Goal: Task Accomplishment & Management: Manage account settings

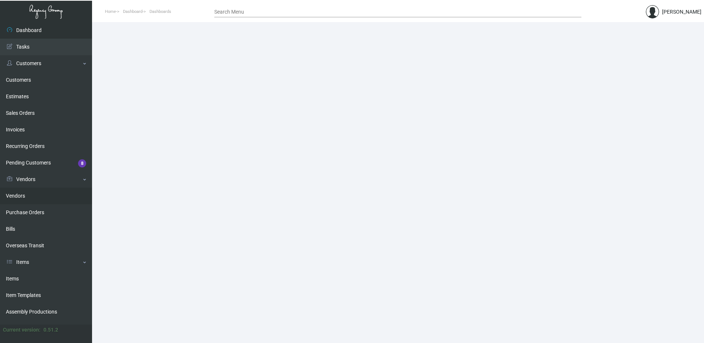
click at [33, 197] on link "Vendors" at bounding box center [46, 196] width 92 height 17
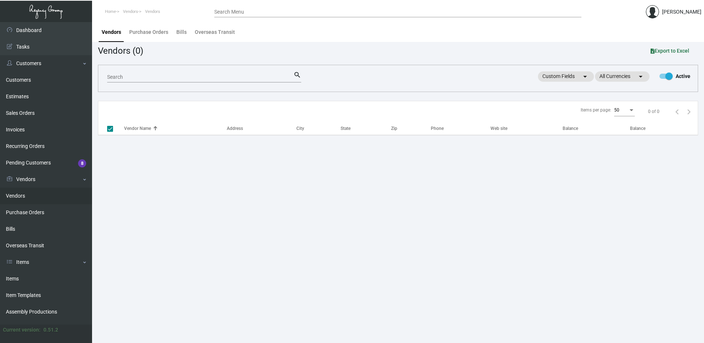
checkbox input "false"
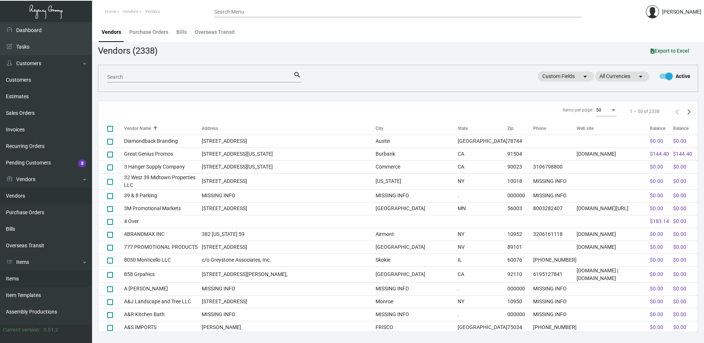
click at [21, 279] on link "Items" at bounding box center [46, 278] width 92 height 17
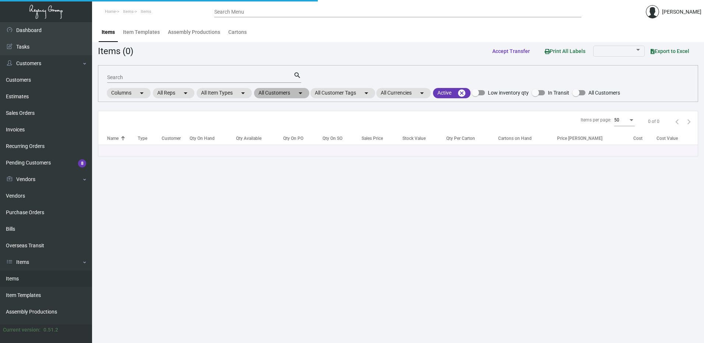
click at [287, 92] on mat-chip "All Customers arrow_drop_down" at bounding box center [281, 93] width 55 height 10
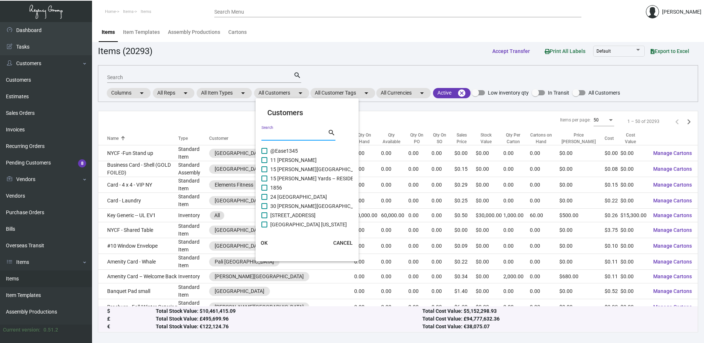
click at [275, 136] on input "Search" at bounding box center [294, 135] width 66 height 6
type input "nia"
click at [266, 202] on label "Nia Hotel" at bounding box center [290, 206] width 59 height 9
click at [264, 209] on input "Nia Hotel" at bounding box center [264, 209] width 0 height 0
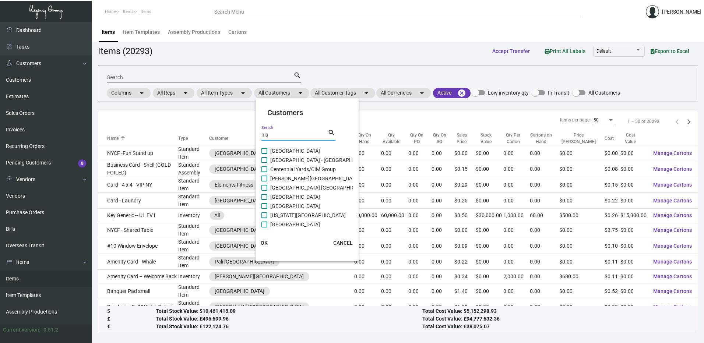
checkbox input "true"
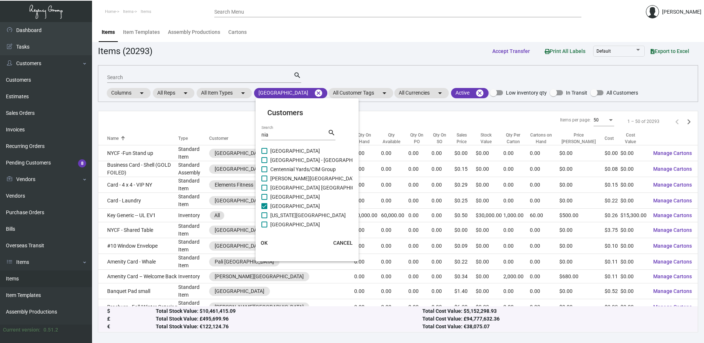
click at [265, 242] on span "OK" at bounding box center [264, 243] width 7 height 6
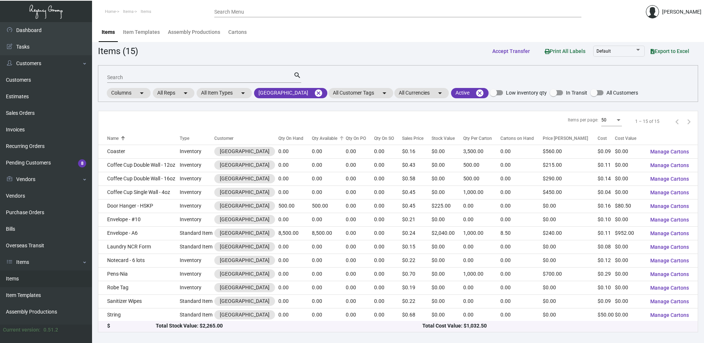
click at [312, 136] on div "Qty Available" at bounding box center [324, 138] width 25 height 7
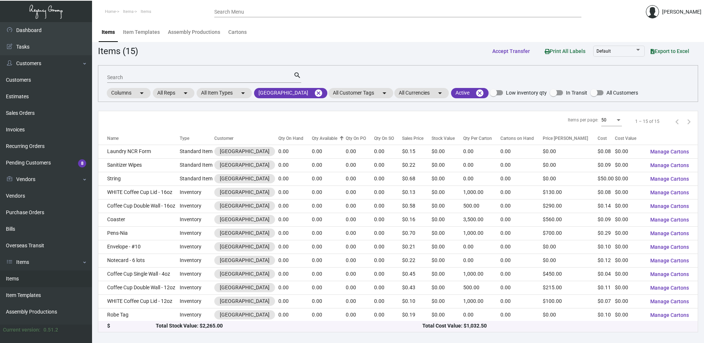
click at [312, 136] on div "Qty Available" at bounding box center [324, 138] width 25 height 7
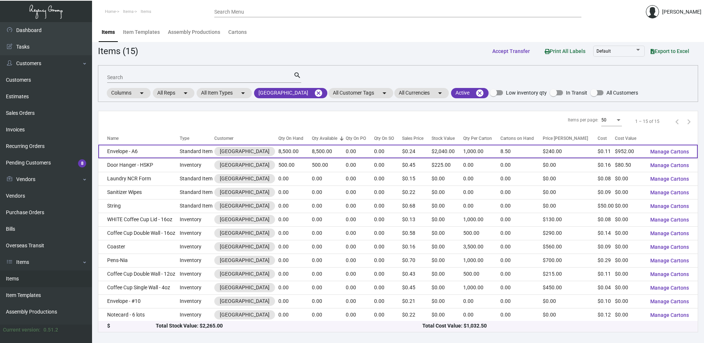
click at [168, 153] on td "Envelope - A6" at bounding box center [138, 152] width 81 height 14
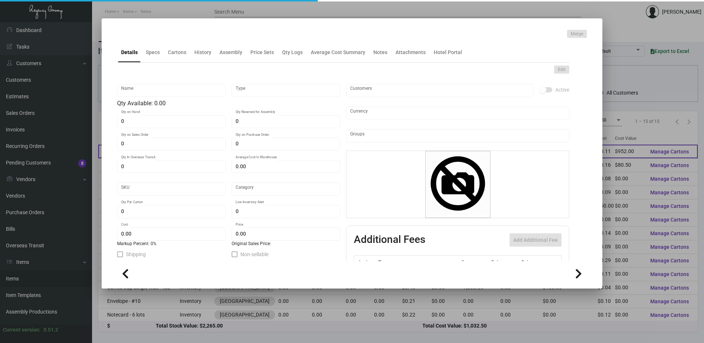
type input "Envelope - A6"
type input "Standard Item"
type input "8,500"
type input "$ 0.112"
type input "312-Envelope-77"
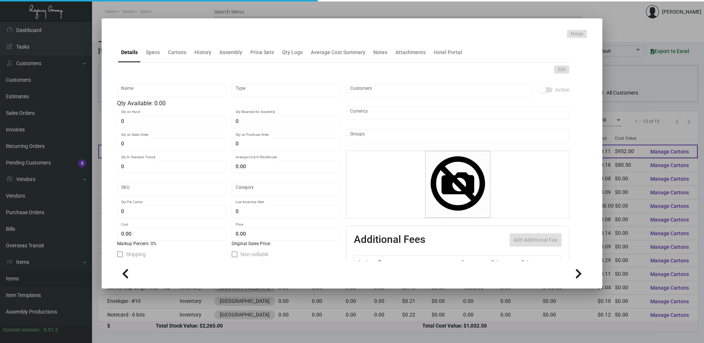
type input "Standard"
type input "1,000"
type input "$ 0.112"
type input "$ 0.24"
checkbox input "true"
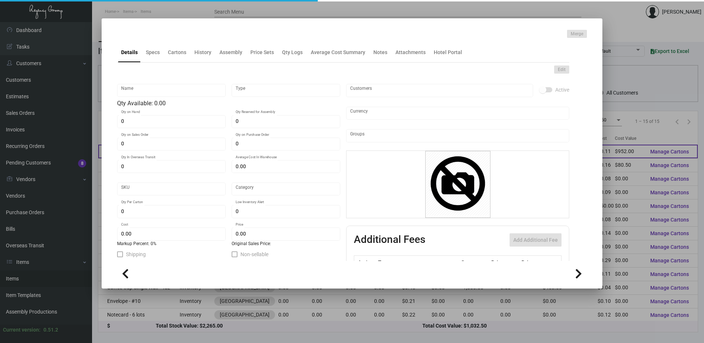
type input "United States Dollar $"
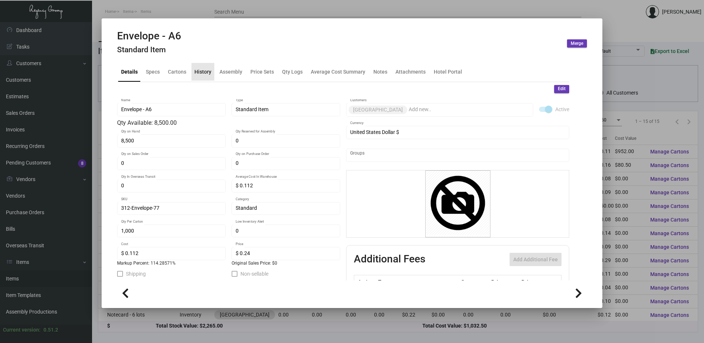
click at [204, 75] on div "History" at bounding box center [202, 72] width 17 height 8
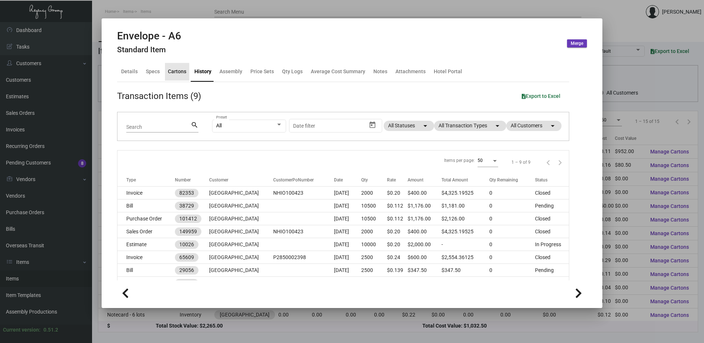
click at [178, 74] on div "Cartons" at bounding box center [177, 72] width 18 height 8
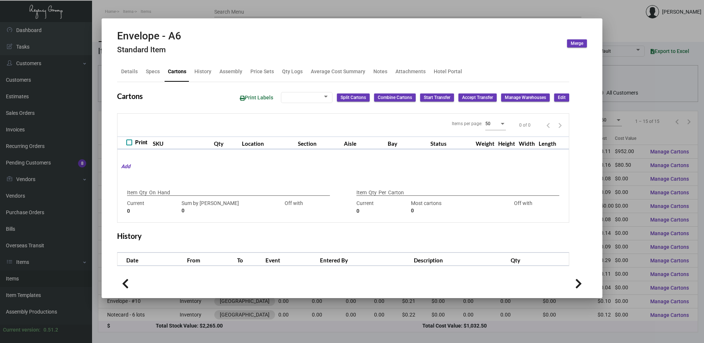
checkbox input "true"
type input "8,500"
type input "8500"
type input "0"
type input "1,000"
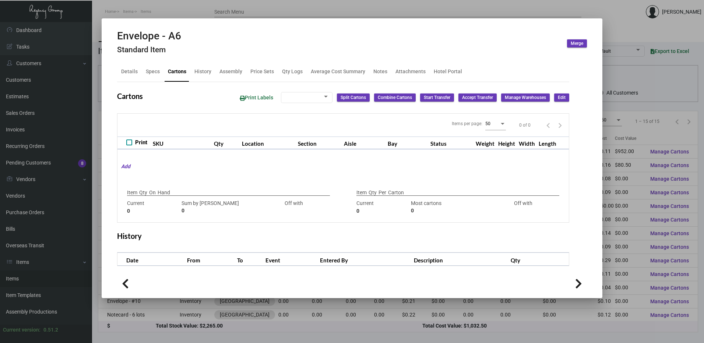
type input "1000"
type input "0"
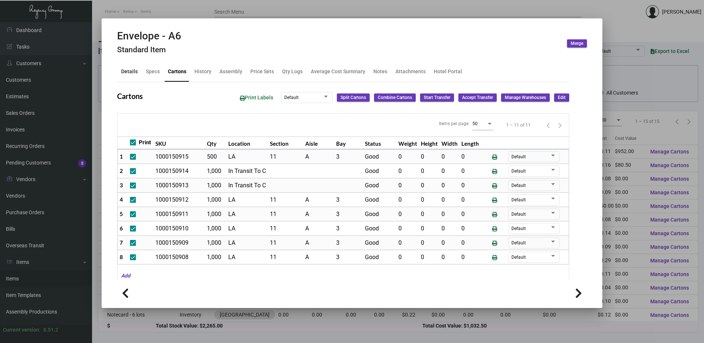
click at [132, 70] on div "Details" at bounding box center [129, 72] width 17 height 8
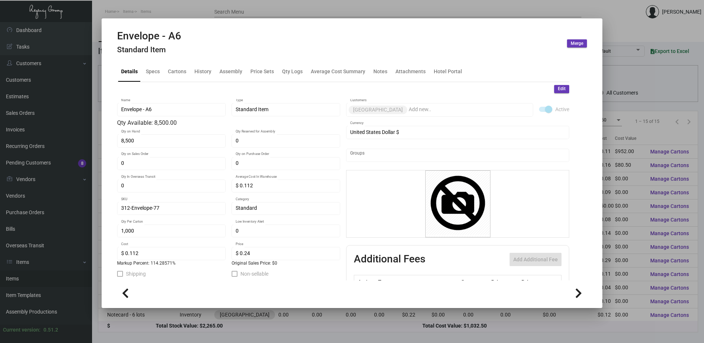
click at [227, 13] on div at bounding box center [352, 171] width 704 height 343
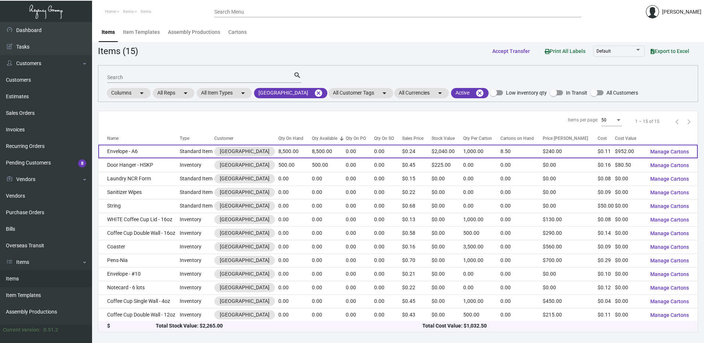
click at [150, 150] on td "Envelope - A6" at bounding box center [138, 152] width 81 height 14
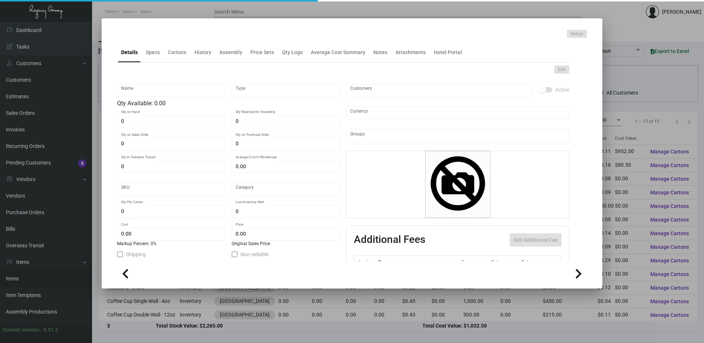
type input "Envelope - A6"
type input "Standard Item"
type input "8,500"
type input "$ 0.112"
type input "312-Envelope-77"
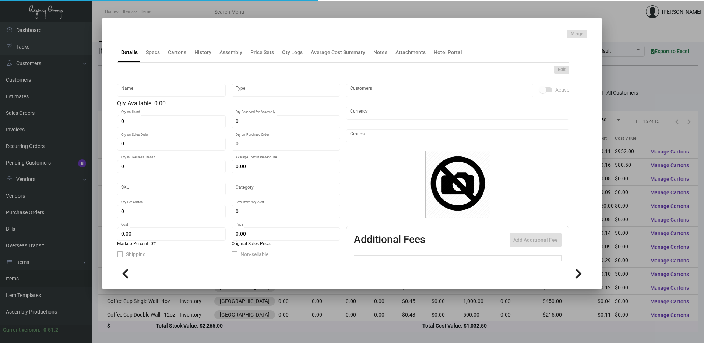
type input "Standard"
type input "1,000"
type input "$ 0.112"
type input "$ 0.24"
checkbox input "true"
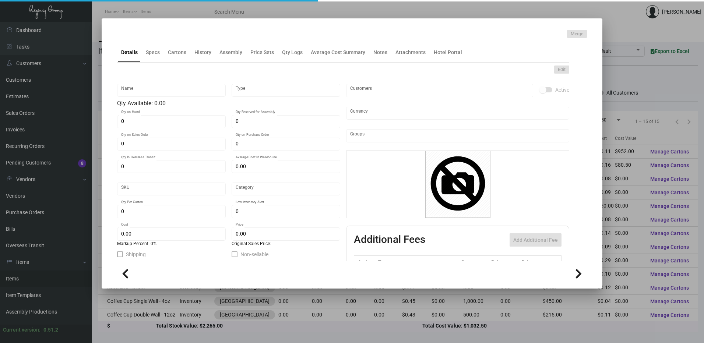
type input "United States Dollar $"
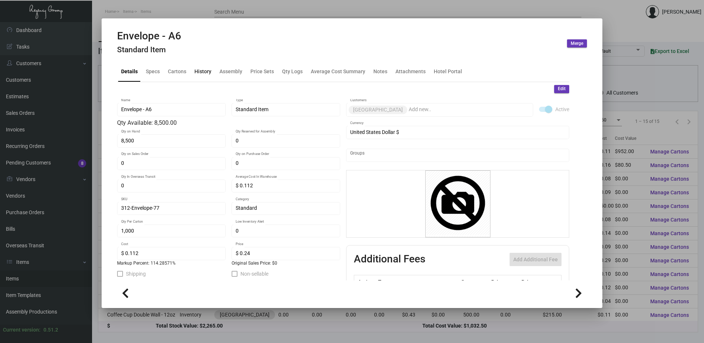
click at [198, 72] on div "History" at bounding box center [202, 72] width 17 height 8
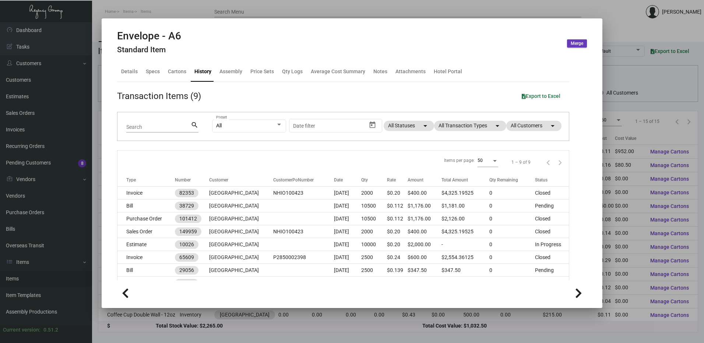
click at [277, 12] on div at bounding box center [352, 171] width 704 height 343
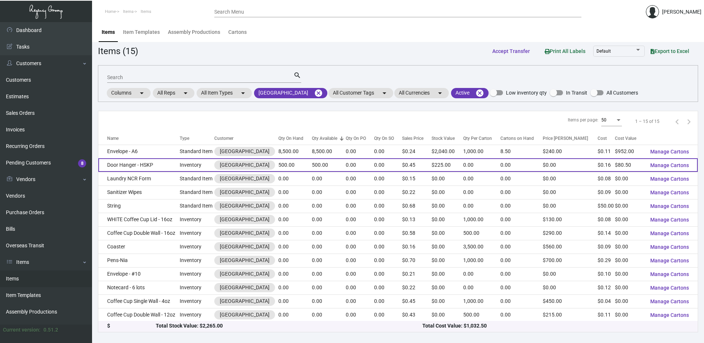
click at [177, 170] on td "Door Hanger - HSKP" at bounding box center [138, 165] width 81 height 14
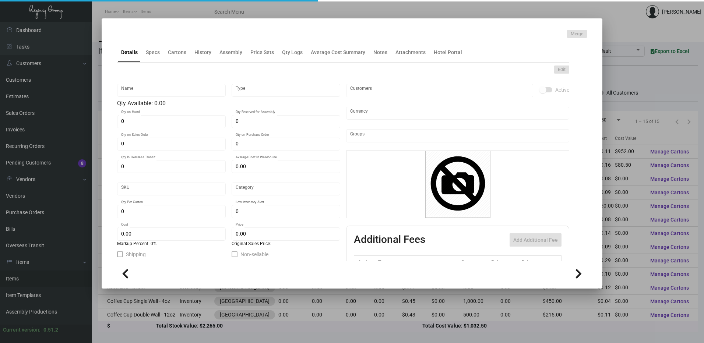
type input "Door Hanger - HSKP"
type input "Inventory"
type input "500"
type input "$ 0.53667"
type input "312-Door Hanger-43"
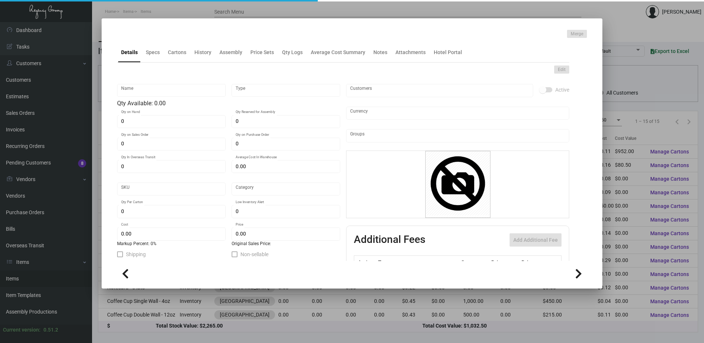
type input "Standard"
type input "$ 0.161"
type input "$ 0.45"
checkbox input "true"
type input "United States Dollar $"
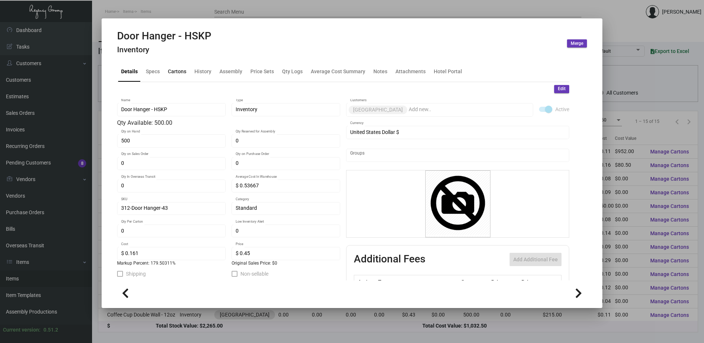
click at [172, 68] on div "Cartons" at bounding box center [177, 72] width 18 height 8
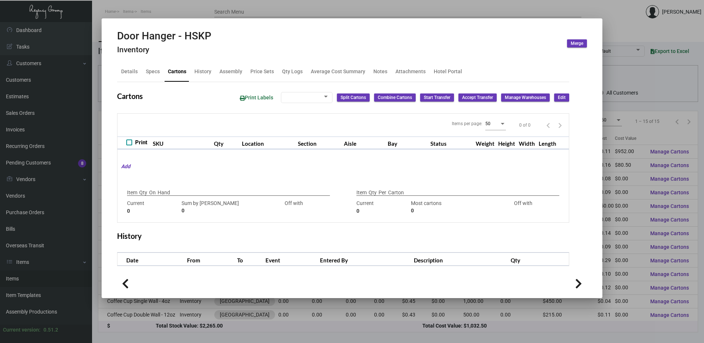
checkbox input "true"
type input "500"
type input "0"
type input "2500"
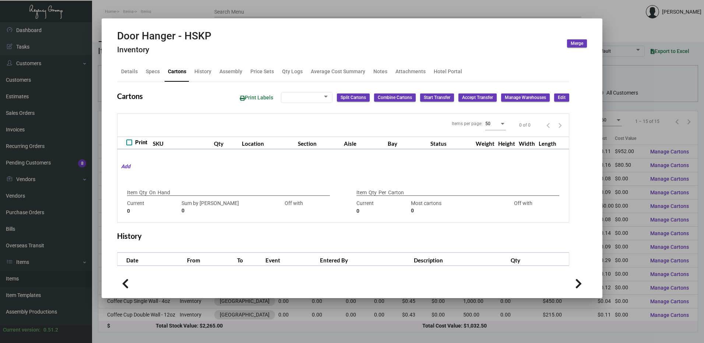
type input "-2500"
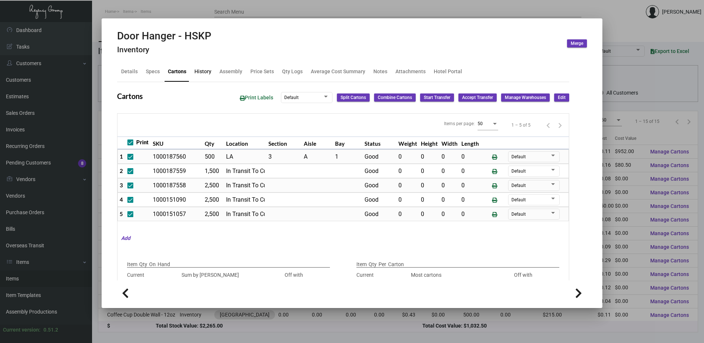
click at [199, 73] on div "History" at bounding box center [202, 72] width 17 height 8
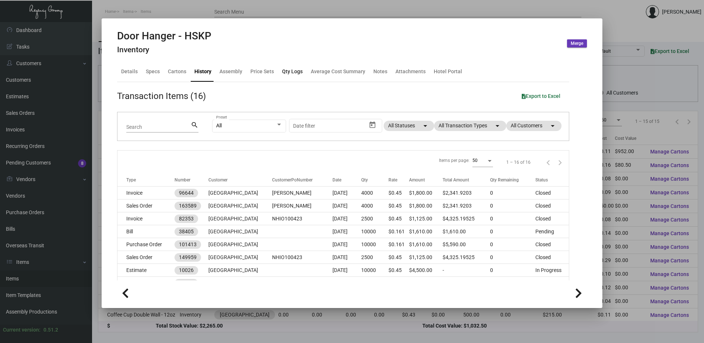
click at [290, 63] on div "Qty Logs" at bounding box center [292, 72] width 26 height 18
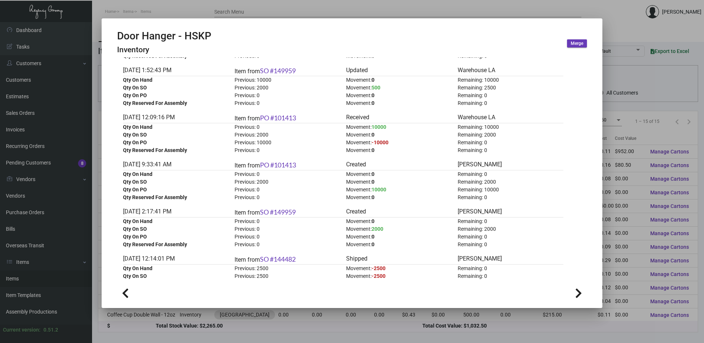
scroll to position [360, 0]
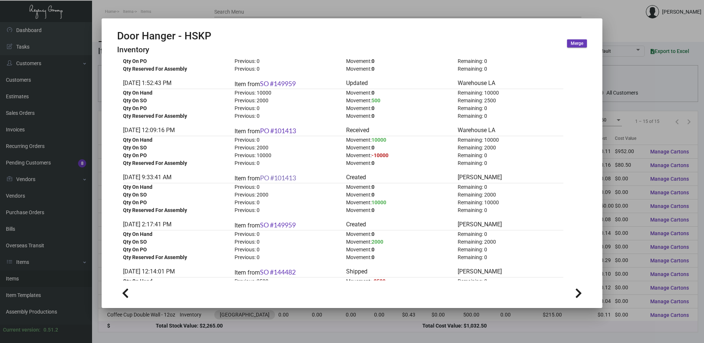
click at [291, 178] on link "PO #101413" at bounding box center [278, 178] width 36 height 8
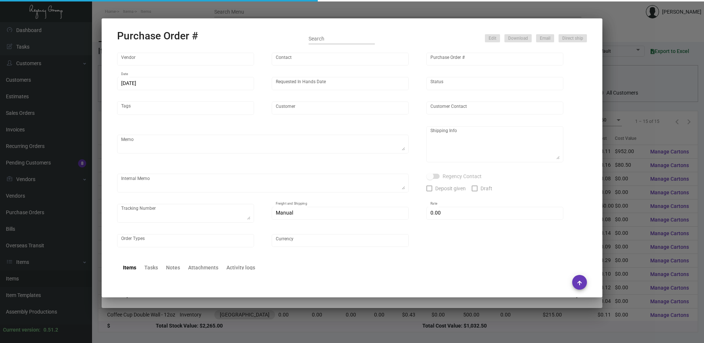
type input "Impact Printing"
type input "Impact Orders"
type input "101413"
type input "10/5/2023"
type input "10/23/2023"
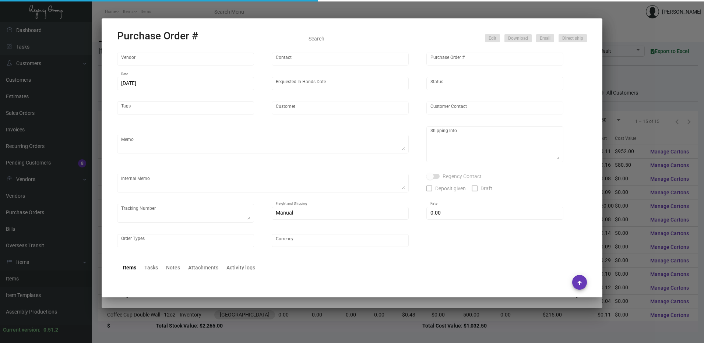
type input "Nia Hotel"
type textarea "Quote# 45715 / 45716 / 45717 - Please reach out to SH for UPS labels."
type textarea "Regency Group LA 10845 Vanowen Unit F North Hollywood Los Angeles, CA, 91605 US"
type textarea "LA Warehouse. 10/31 - 1 PALLET, FAST FREIGHT/3BROTHERS $430.00 - 113910"
checkbox input "true"
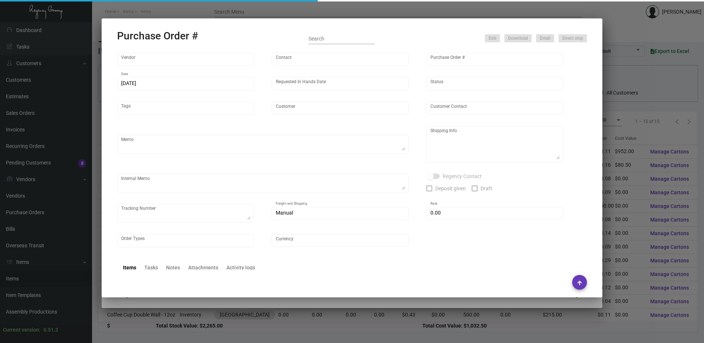
type input "$ 0.00"
type input "United States Dollar $"
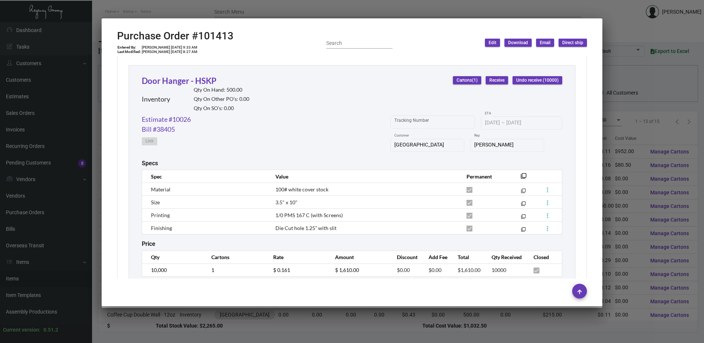
scroll to position [808, 0]
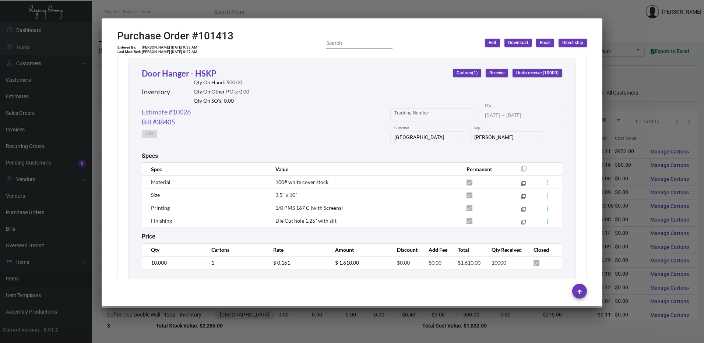
click at [184, 113] on link "Estimate #10026" at bounding box center [166, 112] width 49 height 10
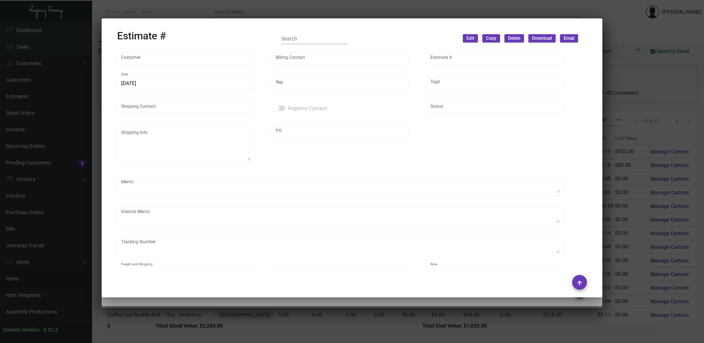
type input "Nia Hotel"
type input "Jorge Silva"
type input "10026"
type input "9/21/2023"
type input "Dovi Berger"
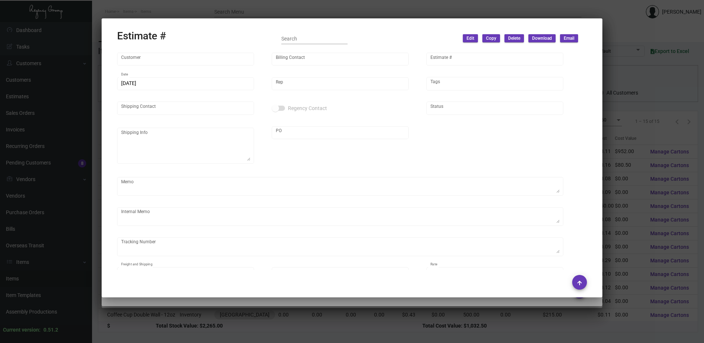
type textarea "LA Warehouse."
type input "United States Dollar $"
type input "$ 0.00"
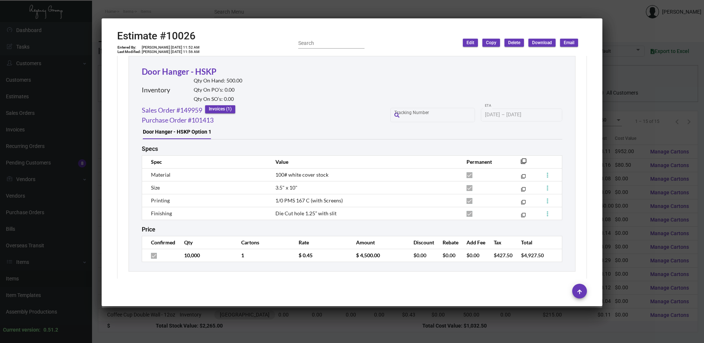
scroll to position [1104, 0]
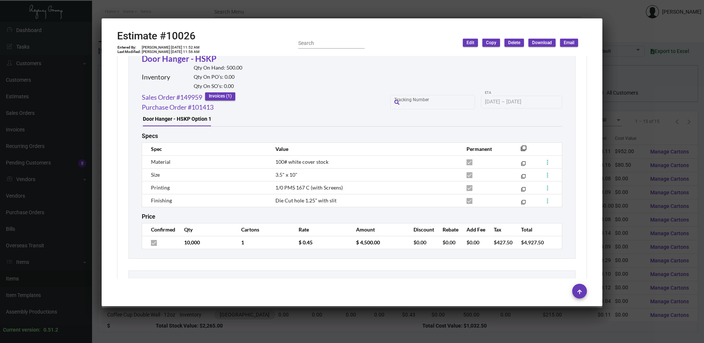
click at [325, 10] on div at bounding box center [352, 171] width 704 height 343
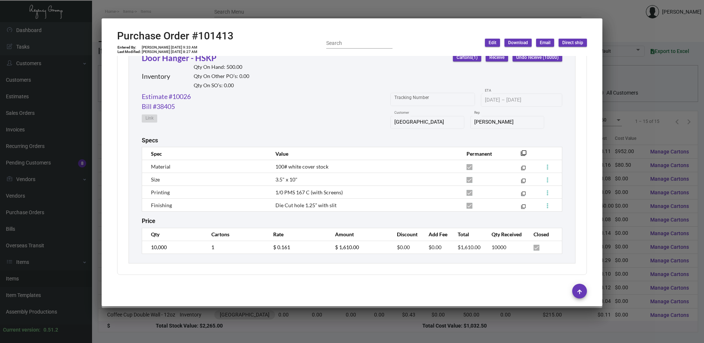
scroll to position [824, 0]
click at [321, 8] on div at bounding box center [352, 171] width 704 height 343
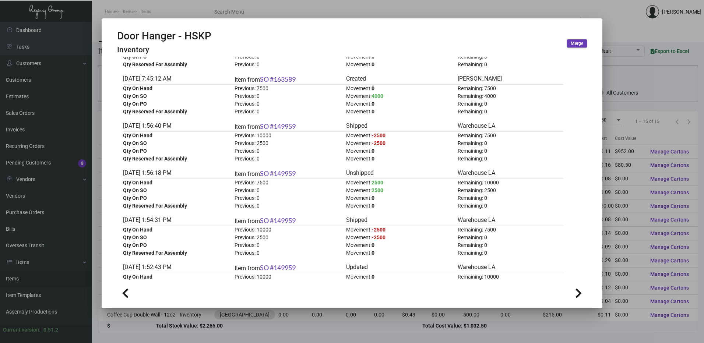
scroll to position [139, 0]
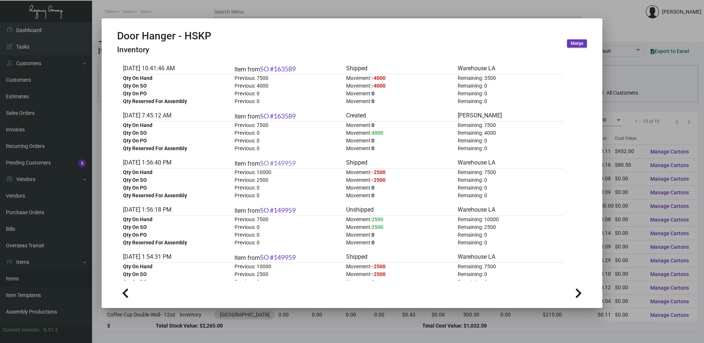
click at [294, 164] on link "SO #149959" at bounding box center [278, 163] width 36 height 8
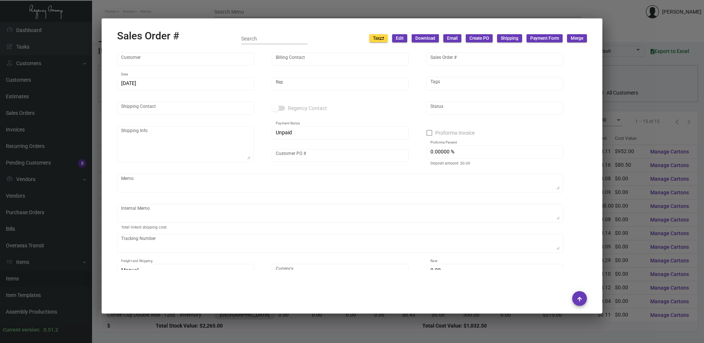
type input "Nia Hotel"
type input "Jorge Silva"
type input "149959"
type input "10/4/2023"
type input "Dovi Berger"
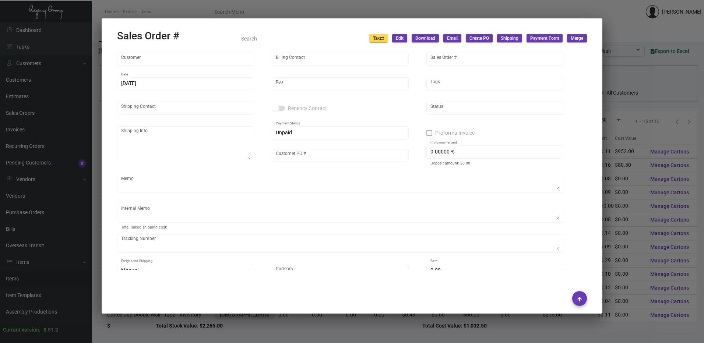
type input "Jorge Silva"
type textarea "Nia Hotel - Alvaro Ghisays 200 Independence Drive Menlo Park, CA, 94025 US"
type input "NHIO100423"
type textarea "LA Warehouse. / PLEASE SHIP IN NOVEMBER - DOUBLE CHECK WITH CORY BEFORE SHIPPIN…"
type input "United States Dollar $"
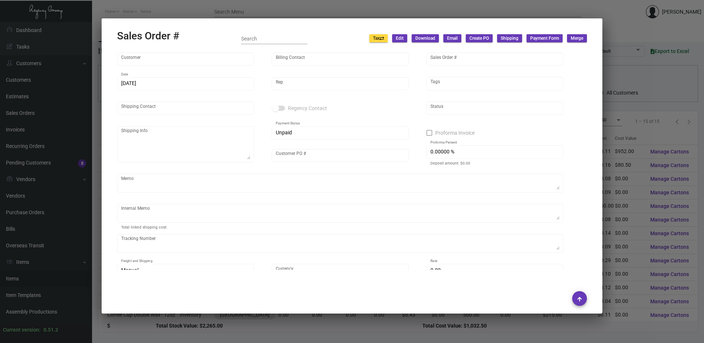
type input "$ 189.95"
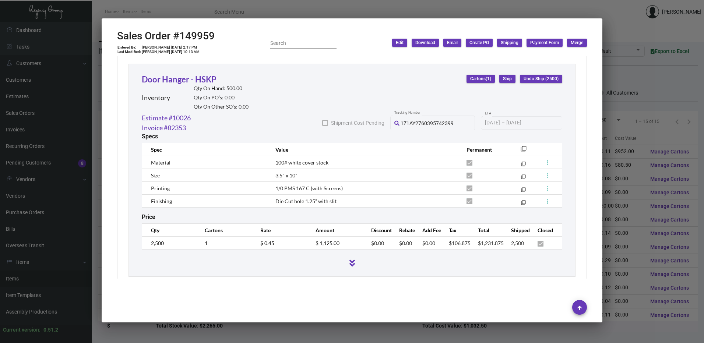
scroll to position [1038, 0]
click at [351, 8] on div at bounding box center [352, 171] width 704 height 343
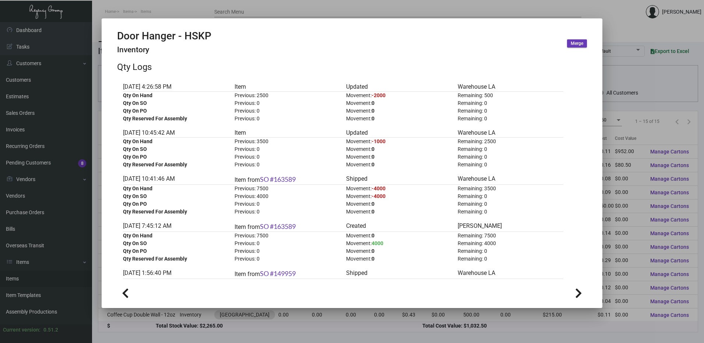
scroll to position [0, 0]
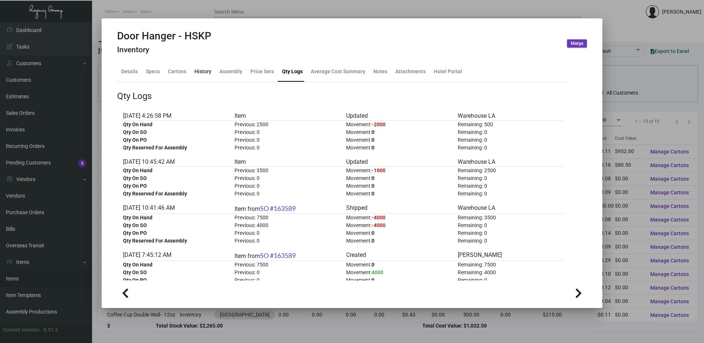
click at [204, 74] on div "History" at bounding box center [202, 72] width 17 height 8
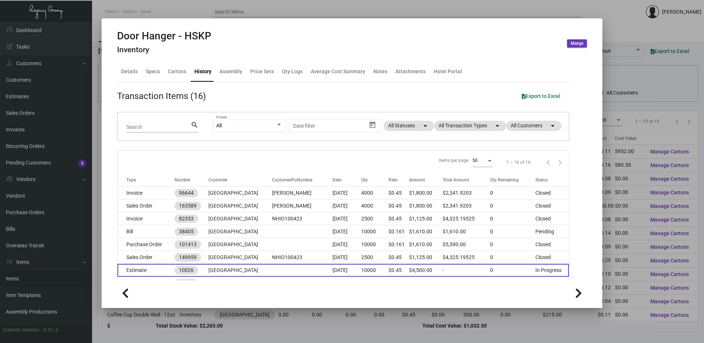
click at [145, 265] on td "Estimate" at bounding box center [145, 270] width 57 height 13
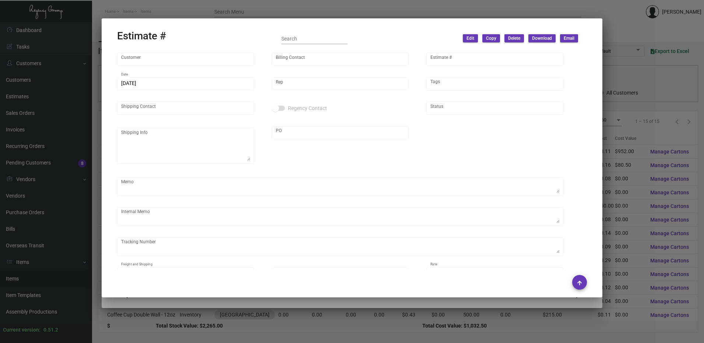
type input "Nia Hotel"
type input "Jorge Silva"
type input "10026"
type input "9/21/2023"
type input "Dovi Berger"
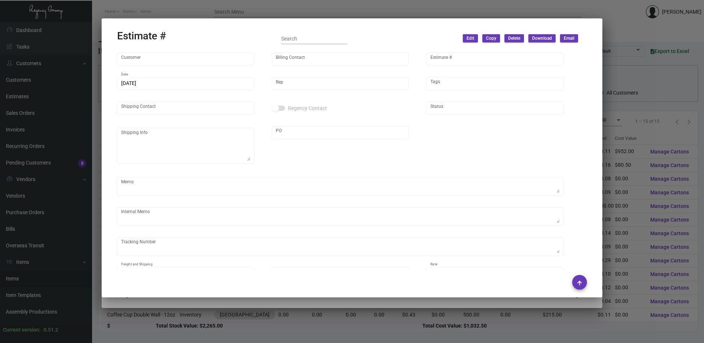
type textarea "LA Warehouse."
type input "United States Dollar $"
type input "$ 0.00"
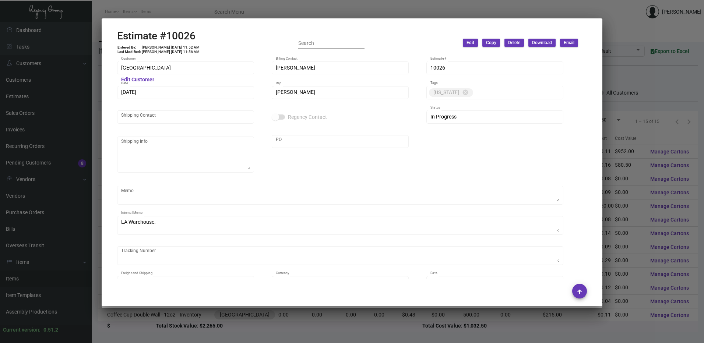
click at [183, 32] on h2 "Estimate #10026" at bounding box center [158, 36] width 83 height 13
drag, startPoint x: 183, startPoint y: 32, endPoint x: 181, endPoint y: 18, distance: 14.1
click at [181, 18] on icon at bounding box center [181, 18] width 7 height 8
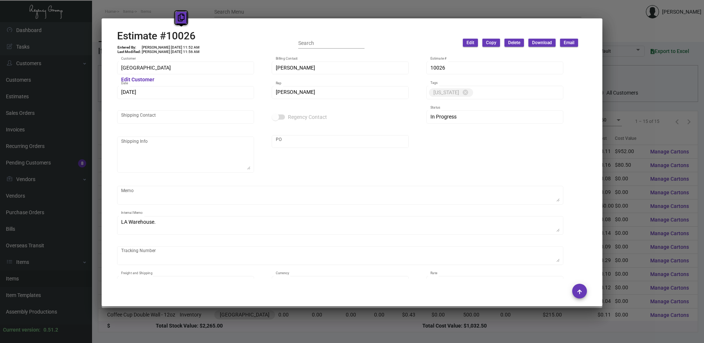
copy h2 "10026"
drag, startPoint x: 247, startPoint y: 5, endPoint x: 249, endPoint y: 71, distance: 66.3
click at [247, 5] on div at bounding box center [352, 171] width 704 height 343
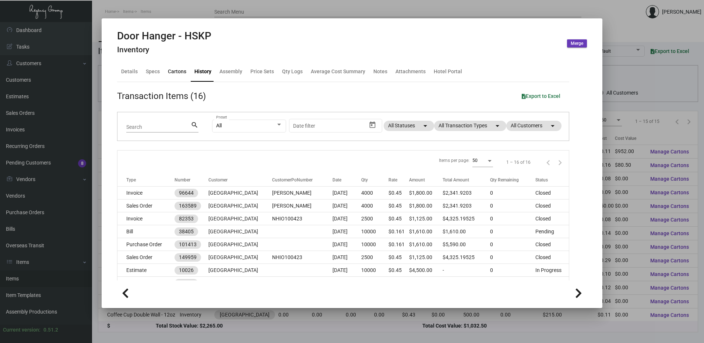
click at [184, 71] on div "Cartons" at bounding box center [177, 72] width 18 height 8
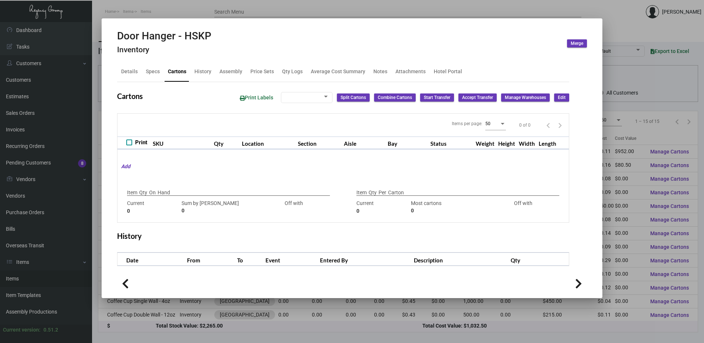
checkbox input "true"
type input "500"
type input "0"
type input "2500"
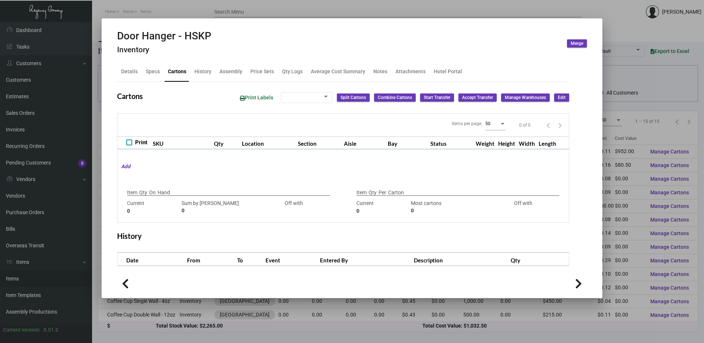
type input "-2500"
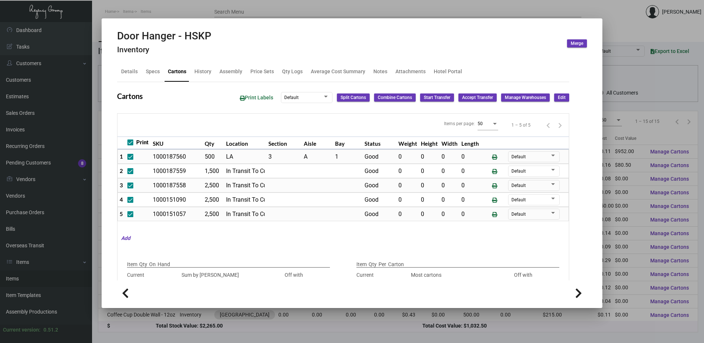
click at [557, 95] on span "Edit" at bounding box center [561, 98] width 8 height 6
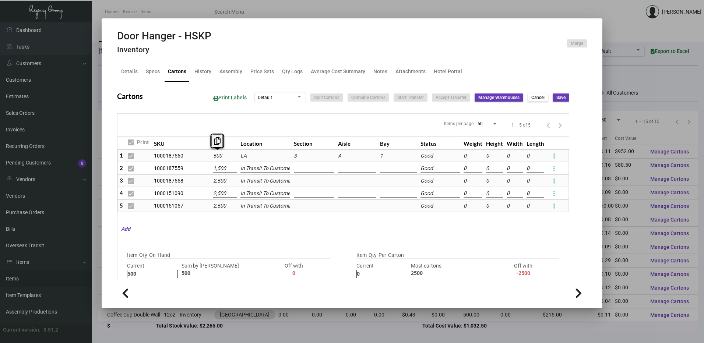
click at [230, 157] on input "500" at bounding box center [224, 156] width 23 height 8
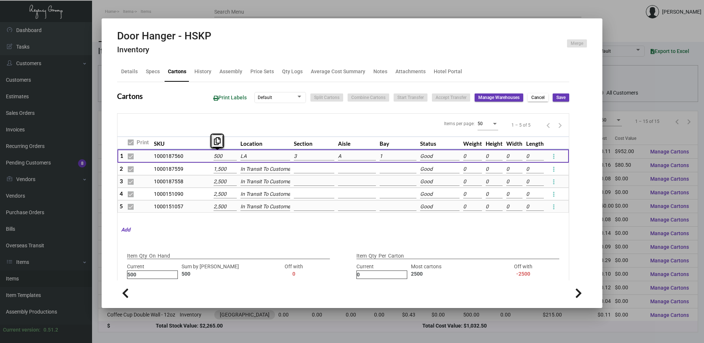
type input "1"
type input "+499"
type input "1"
type input "10"
type input "+490"
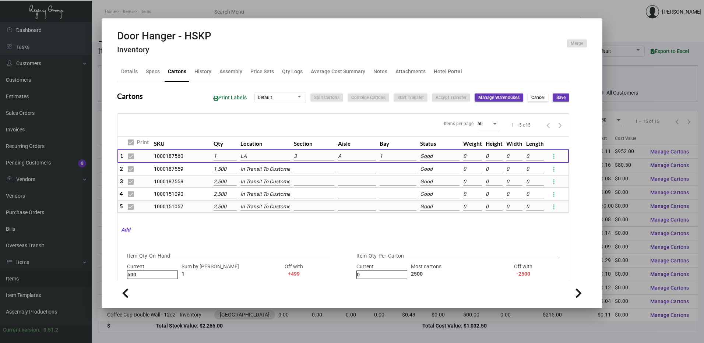
type input "10"
type input "100"
type input "+400"
type input "100"
type input "1000"
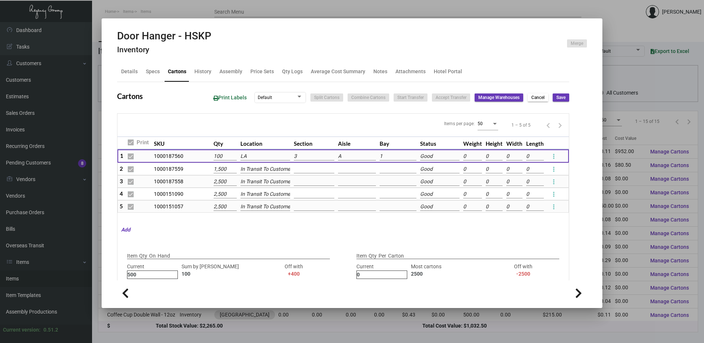
type input "-500"
type input "1,000"
click at [561, 99] on button "Save" at bounding box center [560, 97] width 17 height 8
checkbox input "false"
type input "0"
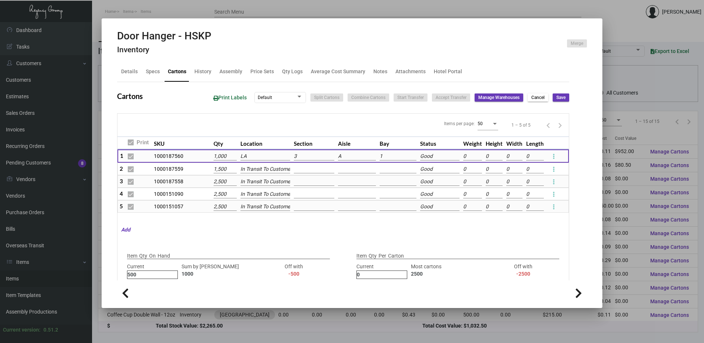
checkbox input "false"
type input "0"
checkbox input "false"
type input "0"
checkbox input "false"
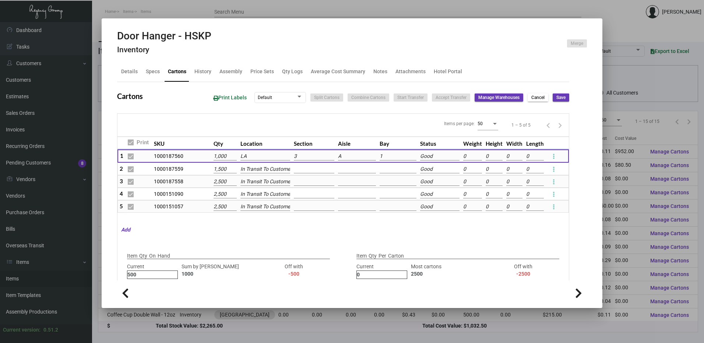
type input "0"
checkbox input "false"
type input "0"
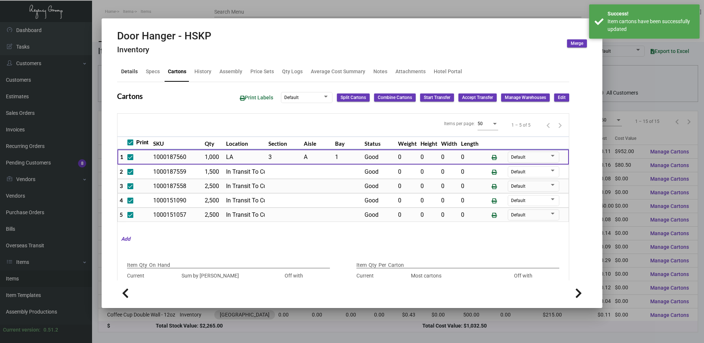
click at [130, 74] on div "Details" at bounding box center [129, 72] width 17 height 8
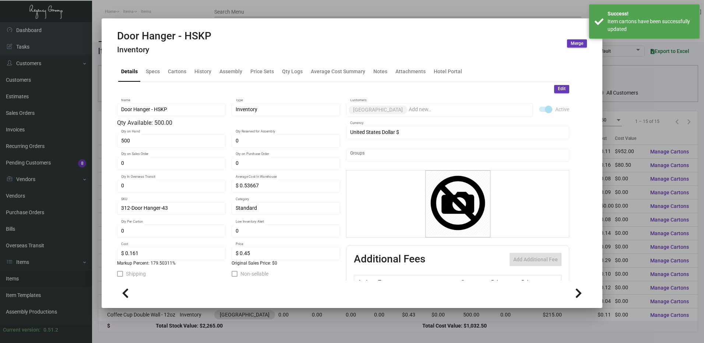
click at [559, 86] on span "Edit" at bounding box center [561, 89] width 8 height 6
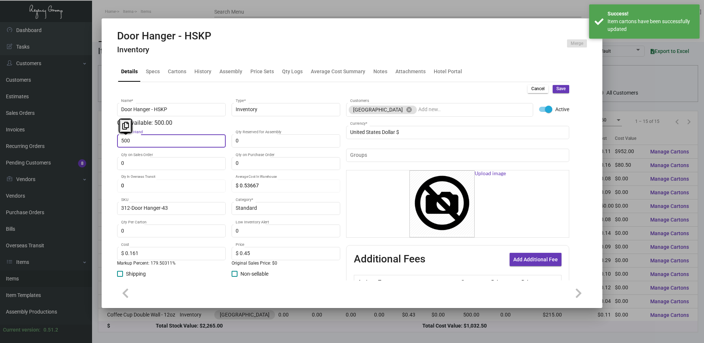
click at [145, 141] on input "500" at bounding box center [171, 141] width 101 height 6
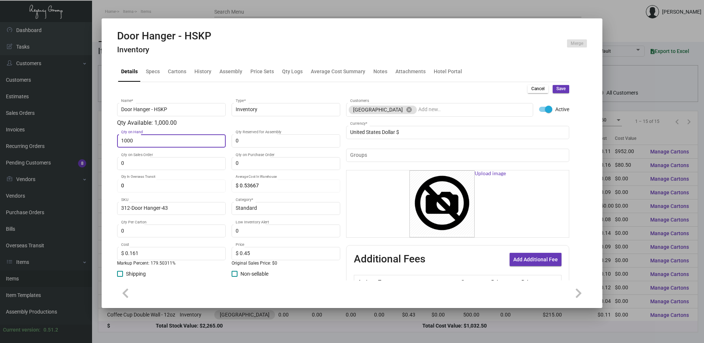
type input "1,000"
click at [556, 91] on span "Save" at bounding box center [560, 89] width 9 height 6
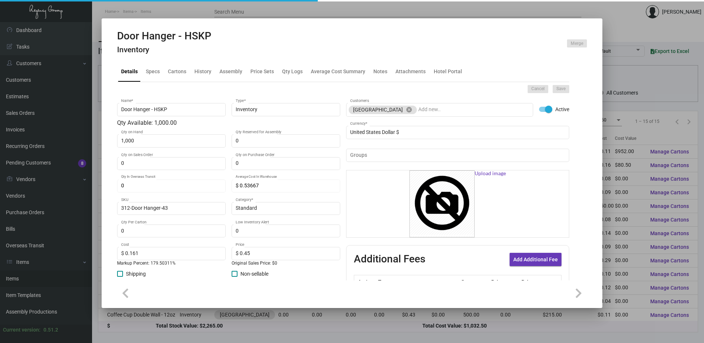
type input "0"
type input "$ 0.00"
checkbox input "false"
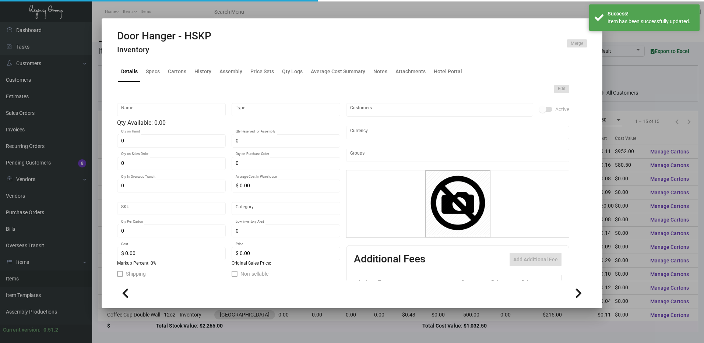
type input "Door Hanger - HSKP"
type input "Inventory"
type input "1,000"
type input "$ 0.53667"
type input "312-Door Hanger-43"
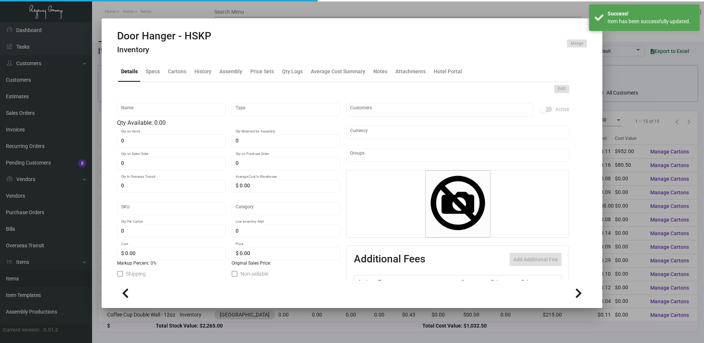
type input "Standard"
type input "$ 0.161"
type input "$ 0.45"
checkbox input "true"
type input "United States Dollar $"
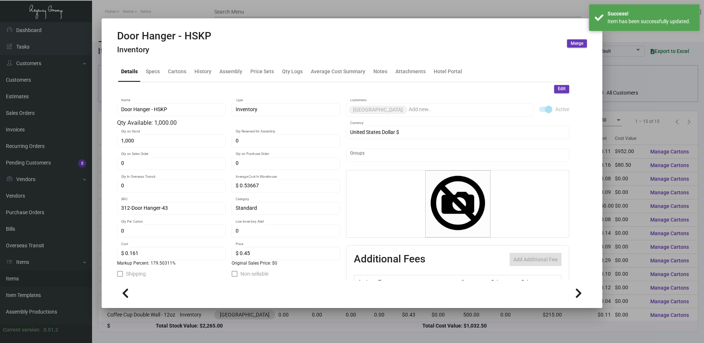
click at [229, 10] on div at bounding box center [352, 171] width 704 height 343
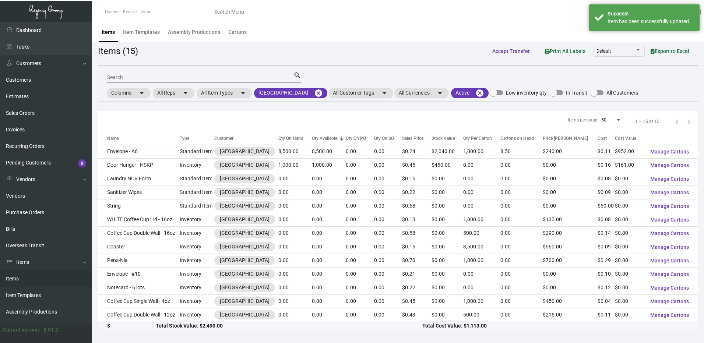
click at [157, 77] on input "Search" at bounding box center [200, 78] width 186 height 6
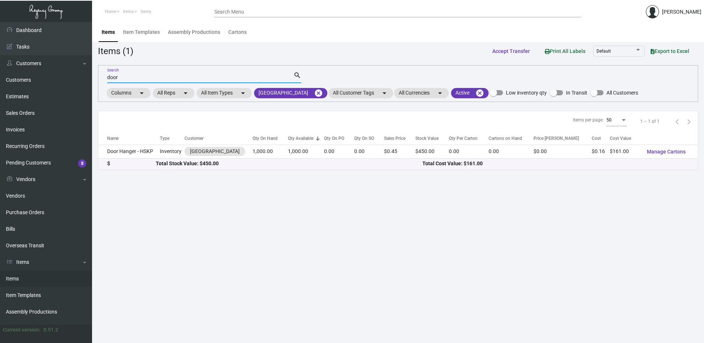
type input "door"
click at [314, 91] on mat-icon "cancel" at bounding box center [318, 93] width 9 height 9
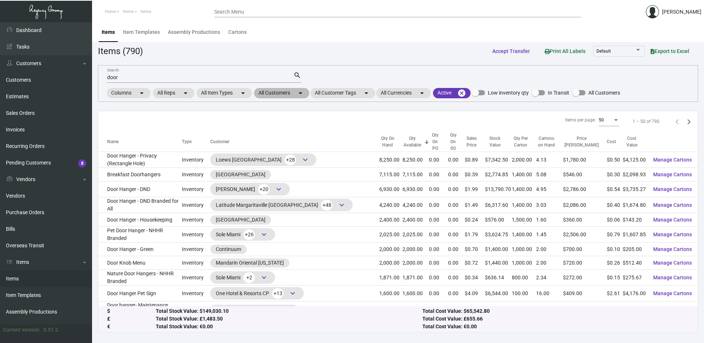
click at [301, 91] on mat-icon "arrow_drop_down" at bounding box center [300, 93] width 9 height 9
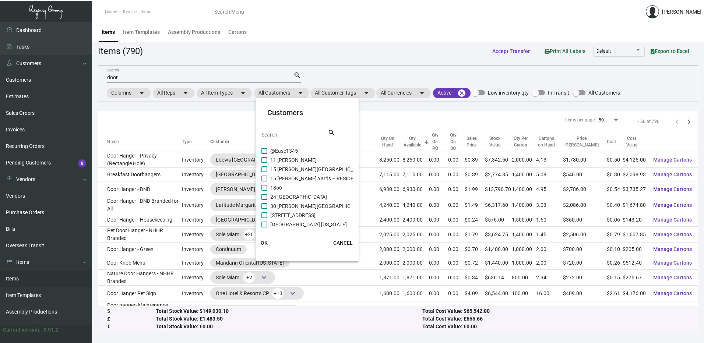
click at [408, 72] on div at bounding box center [352, 171] width 704 height 343
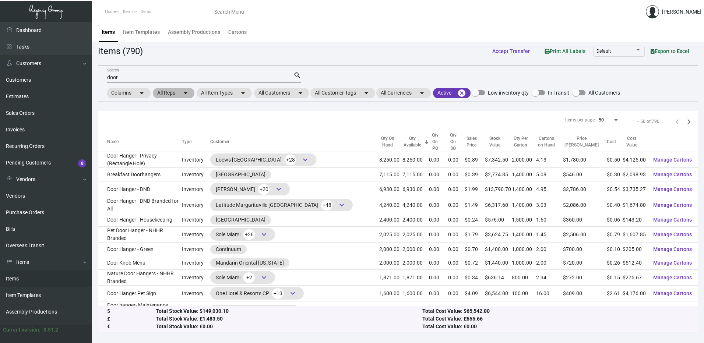
click at [175, 93] on mat-chip "All Reps arrow_drop_down" at bounding box center [174, 93] width 42 height 10
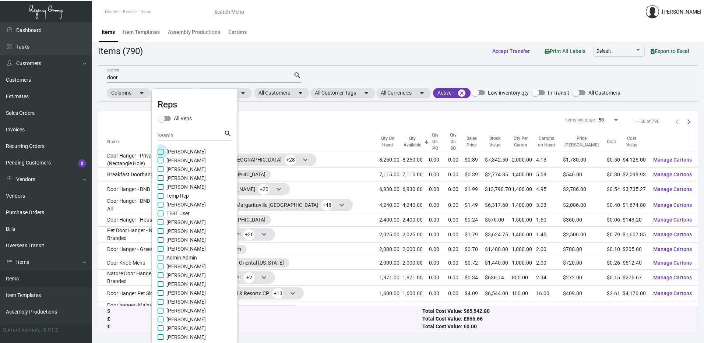
click at [160, 153] on span at bounding box center [160, 152] width 6 height 6
click at [160, 155] on input "Max Nesser" at bounding box center [160, 155] width 0 height 0
checkbox input "true"
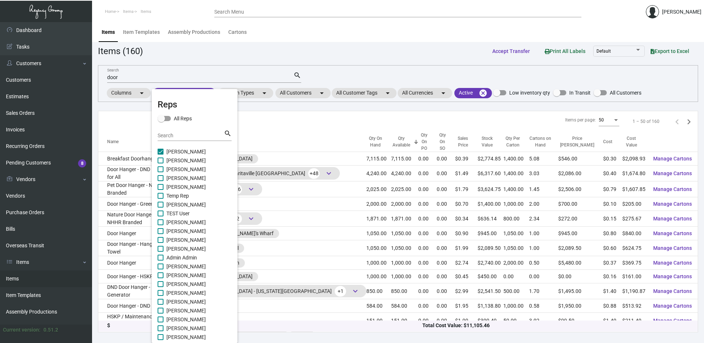
click at [160, 302] on span at bounding box center [160, 302] width 6 height 6
click at [160, 305] on input "Dovi Berger" at bounding box center [160, 305] width 0 height 0
checkbox input "true"
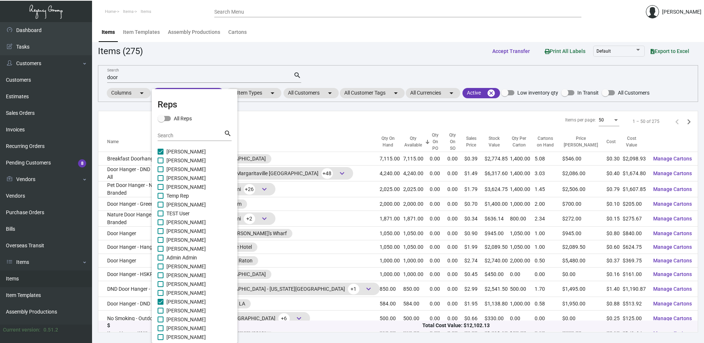
click at [327, 47] on div at bounding box center [352, 171] width 704 height 343
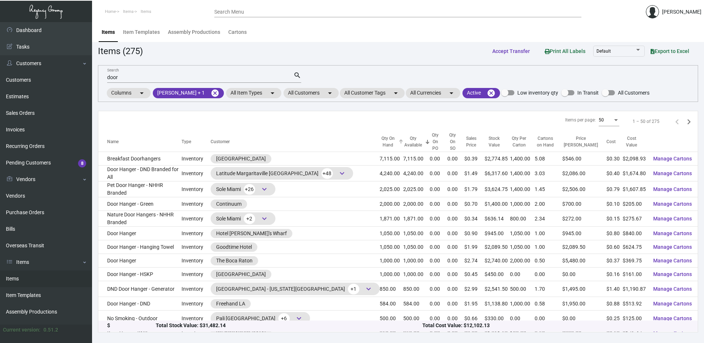
click at [379, 137] on div "Qty On Hand" at bounding box center [387, 141] width 17 height 13
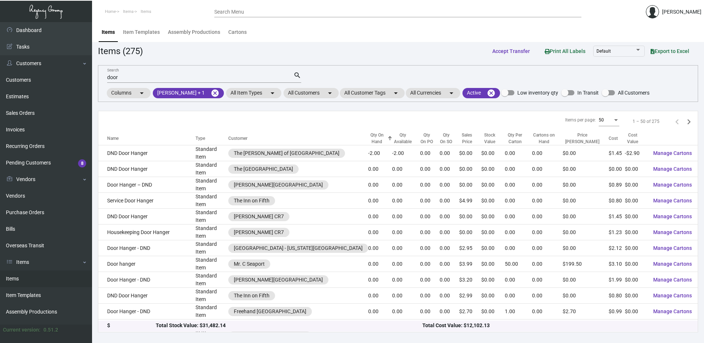
click at [368, 137] on div "Qty On Hand" at bounding box center [376, 138] width 17 height 13
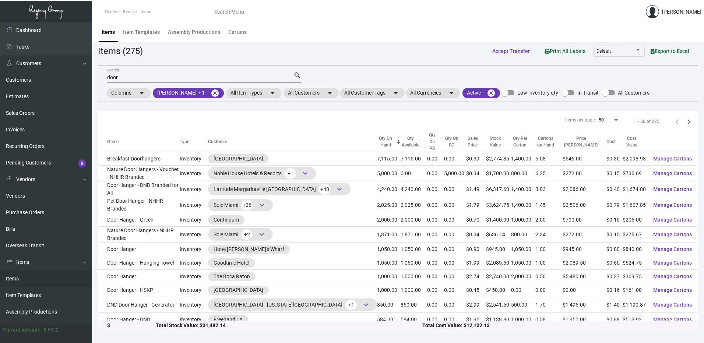
click at [107, 76] on div "door Search search Columns arrow_drop_down All Reps arrow_drop_down Max Nesser …" at bounding box center [398, 83] width 600 height 37
click at [109, 76] on input "door" at bounding box center [200, 78] width 186 height 6
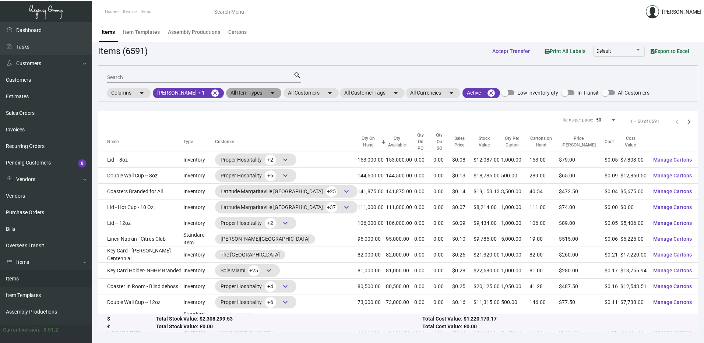
click at [240, 92] on mat-chip "All Item Types arrow_drop_down" at bounding box center [253, 93] width 55 height 10
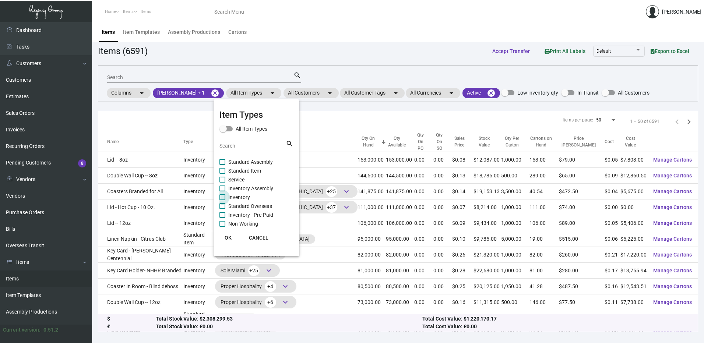
click at [221, 197] on span at bounding box center [222, 197] width 6 height 6
click at [222, 200] on input "Inventory" at bounding box center [222, 200] width 0 height 0
checkbox input "true"
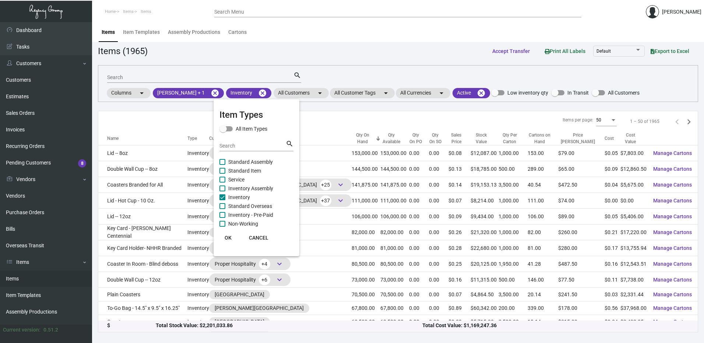
click at [595, 31] on div at bounding box center [352, 171] width 704 height 343
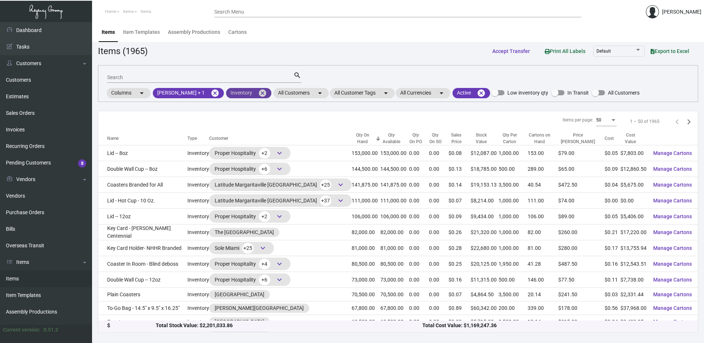
click at [234, 96] on mat-chip "Inventory cancel" at bounding box center [248, 93] width 45 height 10
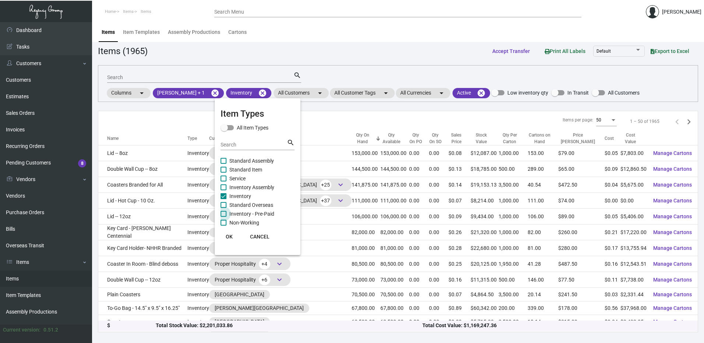
click at [224, 214] on span at bounding box center [223, 214] width 6 height 6
click at [223, 217] on input "Inventory - Pre-Paid" at bounding box center [223, 217] width 0 height 0
click at [224, 214] on span at bounding box center [223, 214] width 6 height 6
click at [223, 217] on input "Inventory - Pre-Paid" at bounding box center [223, 217] width 0 height 0
checkbox input "false"
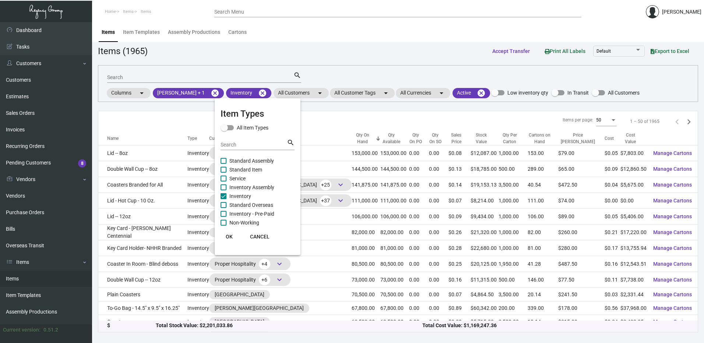
click at [578, 28] on div at bounding box center [352, 171] width 704 height 343
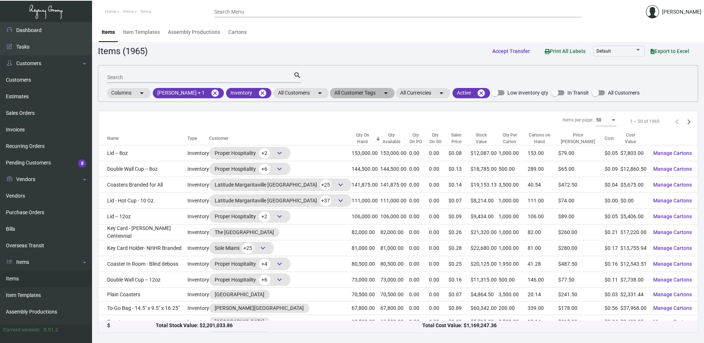
click at [357, 93] on mat-chip "All Customer Tags arrow_drop_down" at bounding box center [362, 93] width 65 height 10
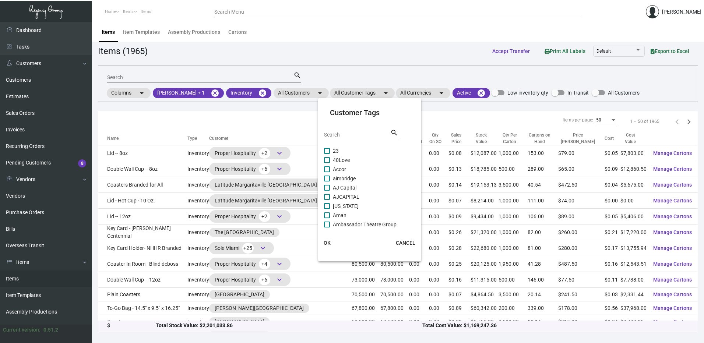
click at [655, 32] on div at bounding box center [352, 171] width 704 height 343
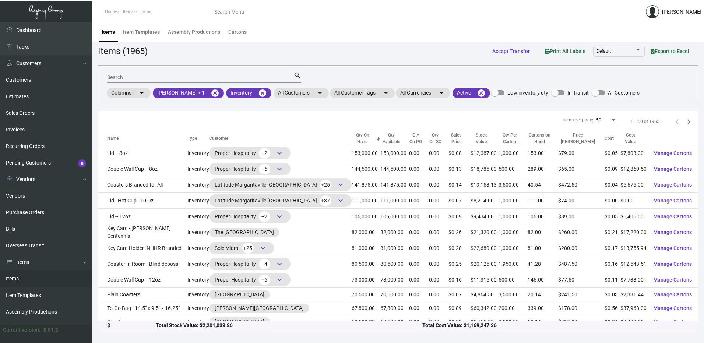
click at [668, 49] on span "Export to Excel" at bounding box center [669, 51] width 39 height 6
click at [210, 92] on mat-icon "cancel" at bounding box center [214, 93] width 9 height 9
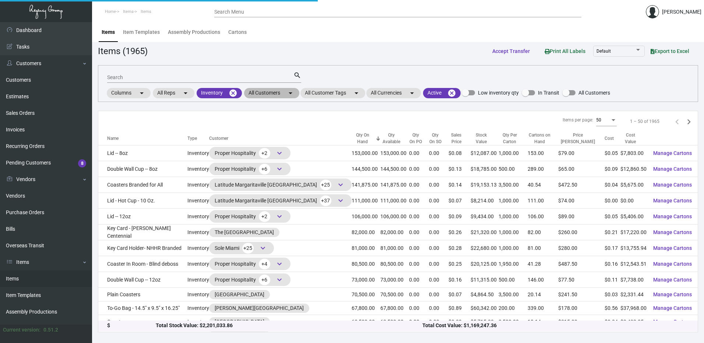
click at [270, 92] on mat-chip "All Customers arrow_drop_down" at bounding box center [271, 93] width 55 height 10
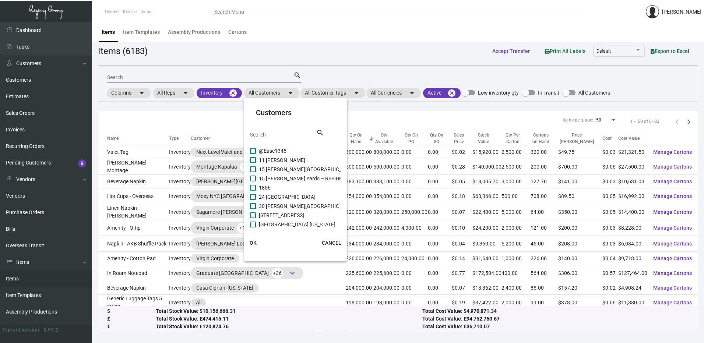
drag, startPoint x: 284, startPoint y: 136, endPoint x: 280, endPoint y: 129, distance: 7.8
click at [284, 136] on input "Search" at bounding box center [283, 135] width 66 height 6
type input "margar"
click at [254, 188] on span at bounding box center [253, 188] width 6 height 6
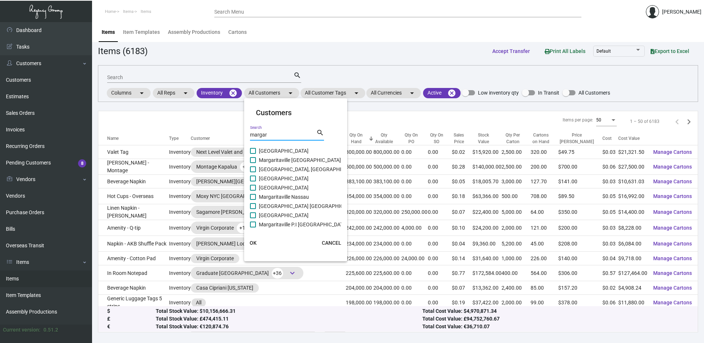
click at [253, 191] on input "Margaritaville Nashville Resort" at bounding box center [252, 191] width 0 height 0
checkbox input "true"
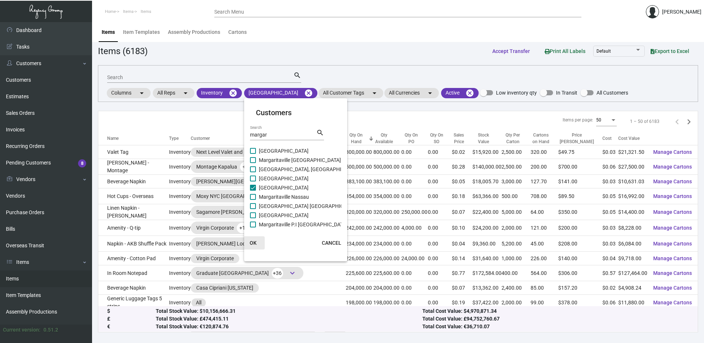
click at [254, 242] on span "OK" at bounding box center [252, 243] width 7 height 6
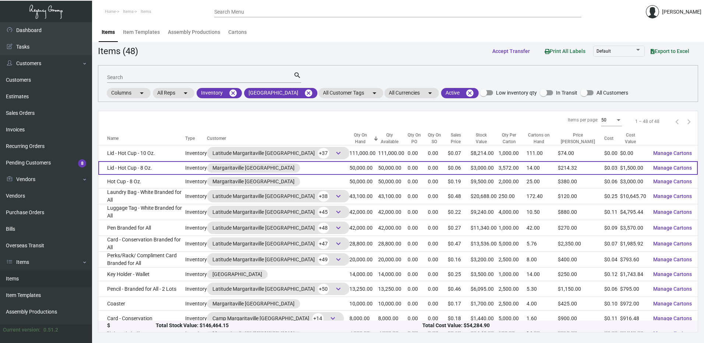
click at [163, 167] on td "Lid - Hot Cup - 8 Oz." at bounding box center [141, 168] width 87 height 14
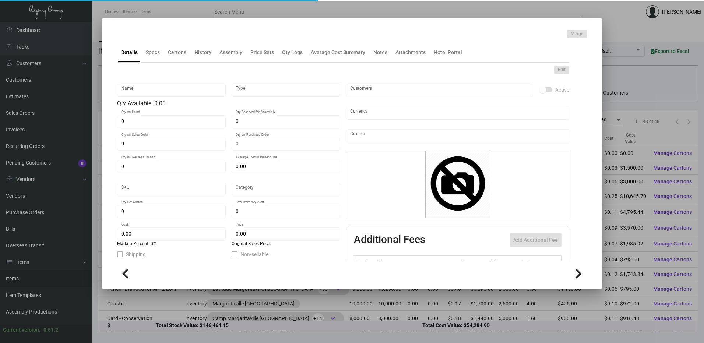
type input "Lid - Hot Cup - 8 Oz."
type input "Inventory"
type input "50,000"
type input "$ 0.06"
type input "829-Lid-00"
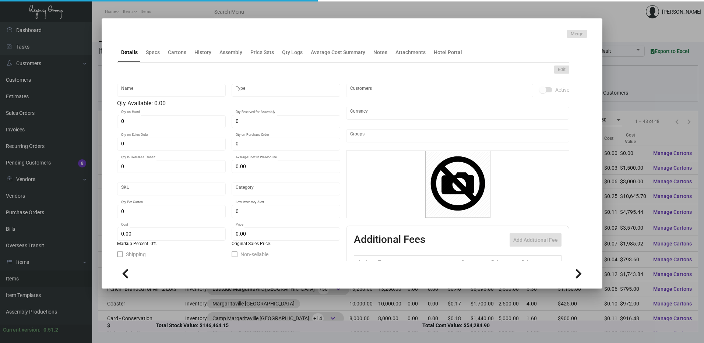
type input "Standard"
type input "3,572"
type input "$ 0.03"
type input "$ 0.06"
checkbox input "true"
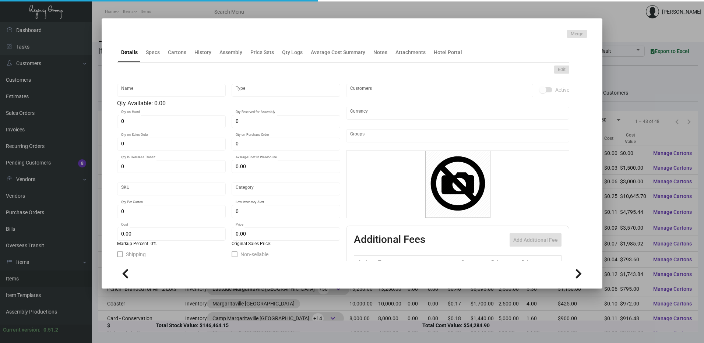
checkbox input "true"
type input "United States Dollar $"
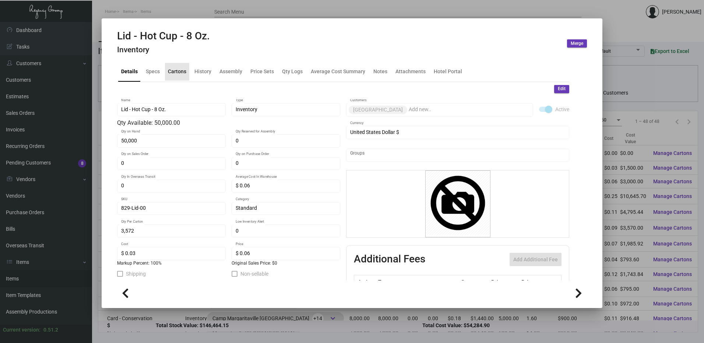
click at [182, 75] on div "Cartons" at bounding box center [177, 72] width 18 height 8
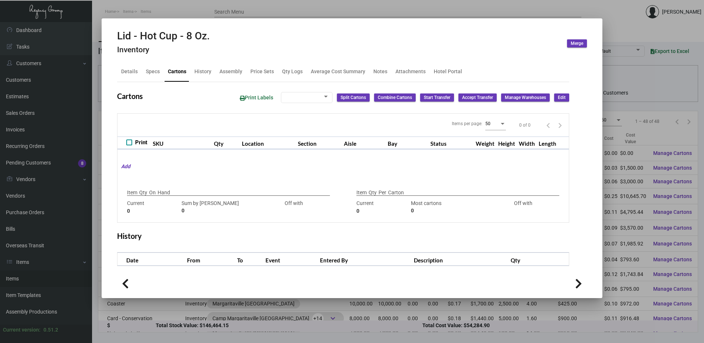
type input "50,000"
type input "50000"
type input "0"
type input "3,572"
type input "3572"
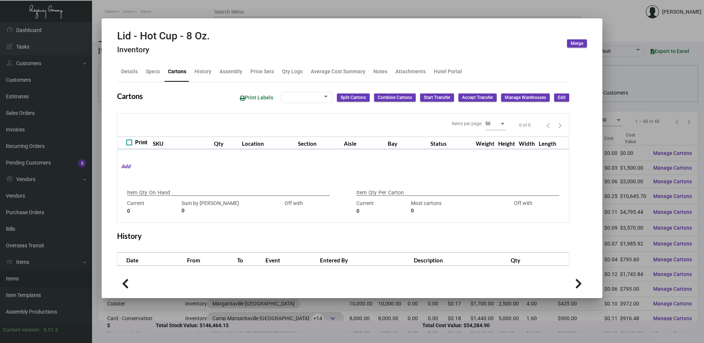
type input "0"
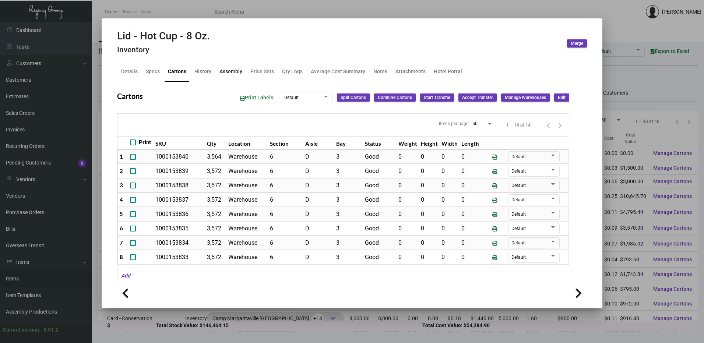
click at [234, 71] on div "Assembly" at bounding box center [230, 72] width 23 height 8
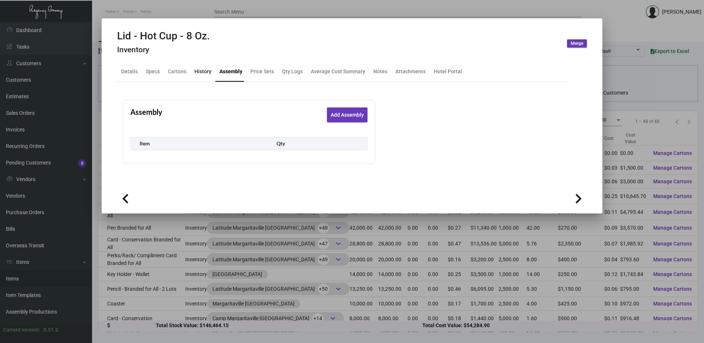
click at [203, 71] on div "History" at bounding box center [202, 72] width 17 height 8
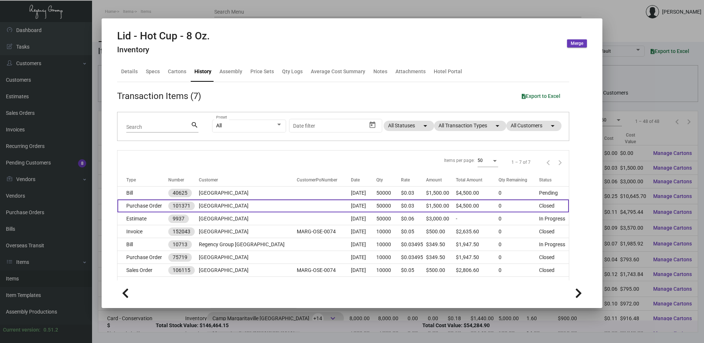
click at [297, 202] on td at bounding box center [324, 205] width 54 height 13
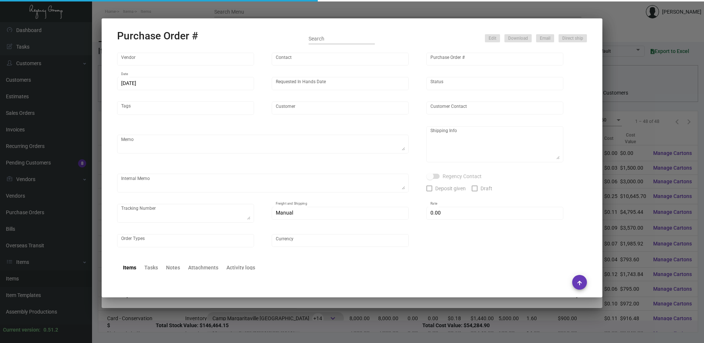
type input "L and L Promos"
type input "Ryan Sales"
type input "101371"
type input "10/4/2023"
type input "11/17/2023"
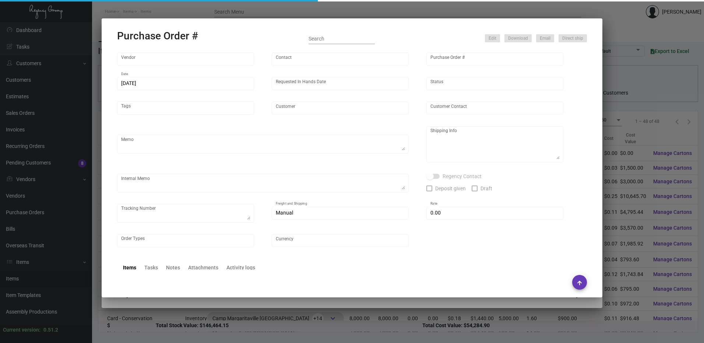
type input "Margaritaville Nashville Resort"
type textarea "Ship via BOAT"
type textarea "Regency Group NJ - Alex Penate 22 Belgrove Dr. Kearny, NJ, 07032 US"
type textarea "Cups: 25 boxes of 2000. Lids: 14 boxes of 3572."
checkbox input "true"
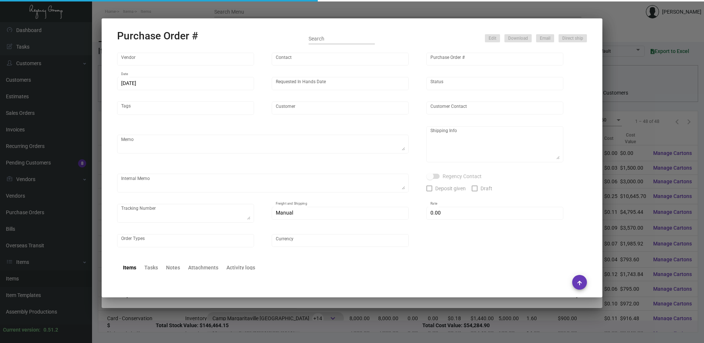
type input "$ 0.00"
type input "United States Dollar $"
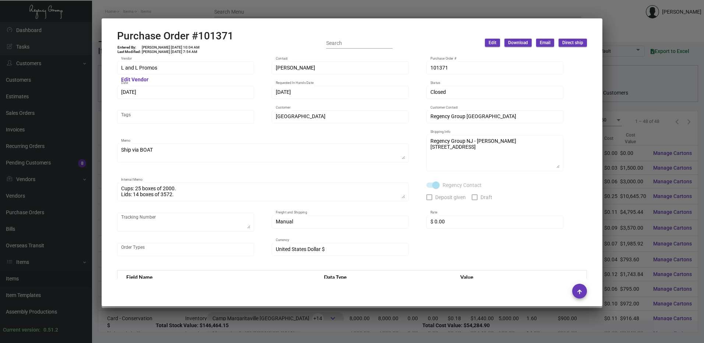
click at [297, 11] on div at bounding box center [352, 171] width 704 height 343
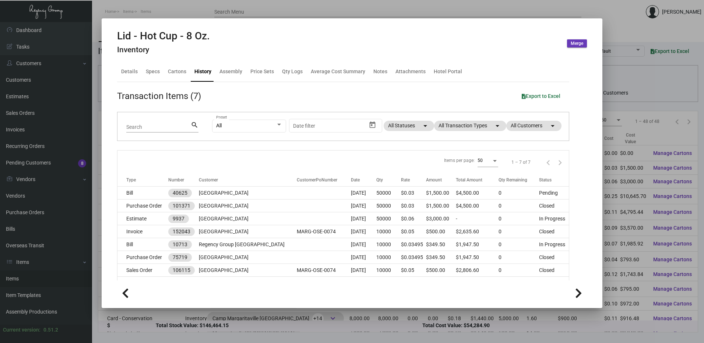
click at [299, 15] on div at bounding box center [352, 171] width 704 height 343
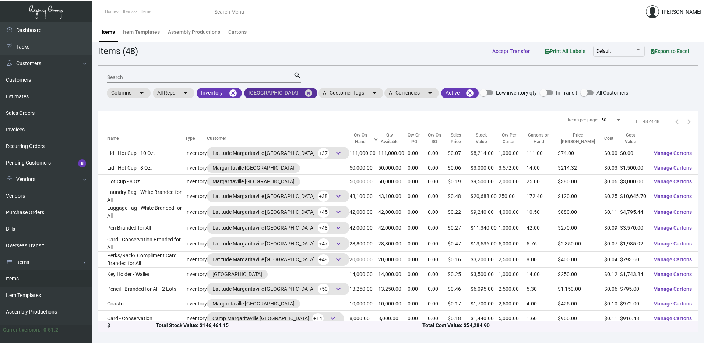
click at [313, 93] on mat-icon "cancel" at bounding box center [308, 93] width 9 height 9
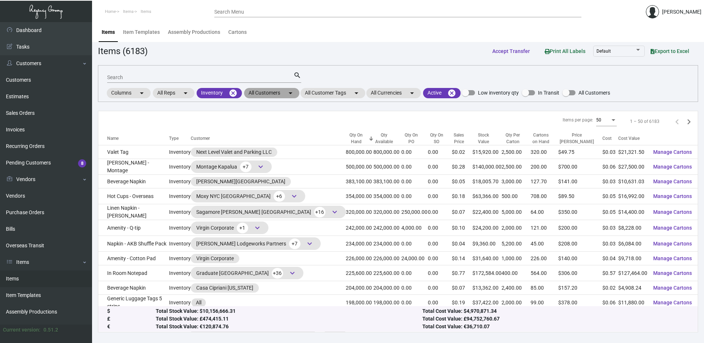
click at [286, 93] on mat-icon "arrow_drop_down" at bounding box center [290, 93] width 9 height 9
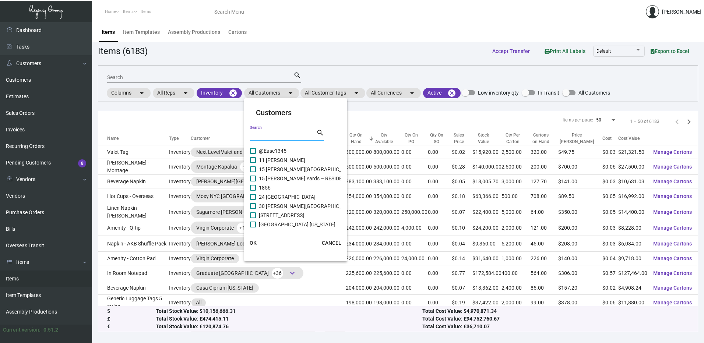
click at [268, 137] on input "Search" at bounding box center [283, 135] width 66 height 6
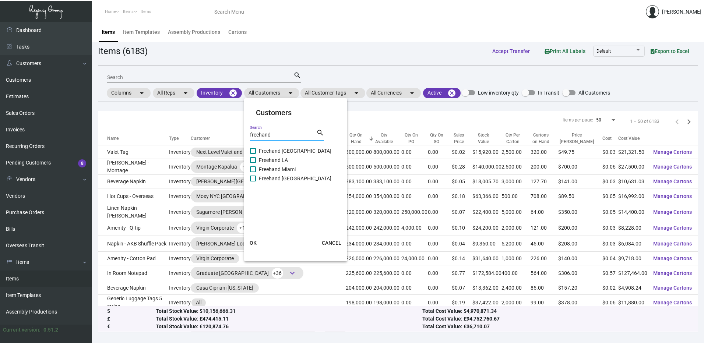
type input "freehand"
click at [253, 159] on span at bounding box center [253, 160] width 6 height 6
click at [253, 163] on input "Freehand LA" at bounding box center [252, 163] width 0 height 0
checkbox input "true"
click at [252, 243] on span "OK" at bounding box center [252, 243] width 7 height 6
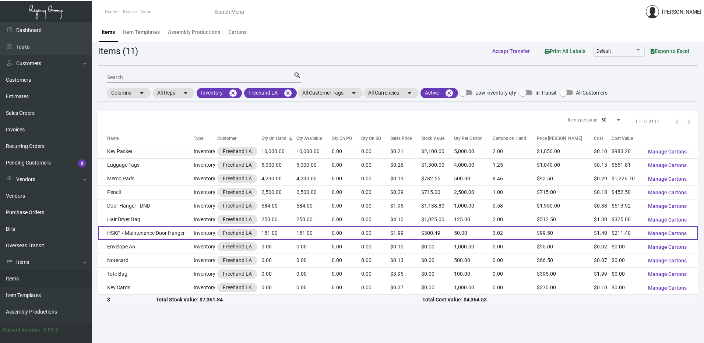
click at [173, 230] on td "HSKP / Maintenance Door Hanger" at bounding box center [145, 233] width 95 height 14
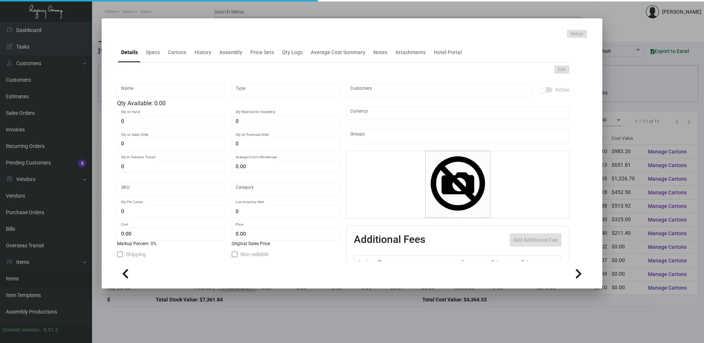
type input "HSKP / Maintenance Door Hanger"
type input "Inventory"
type input "151"
type input "$ 0.00"
type input "1254"
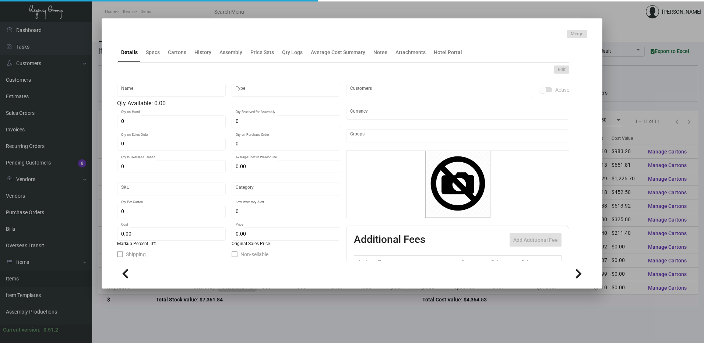
type input "Standard"
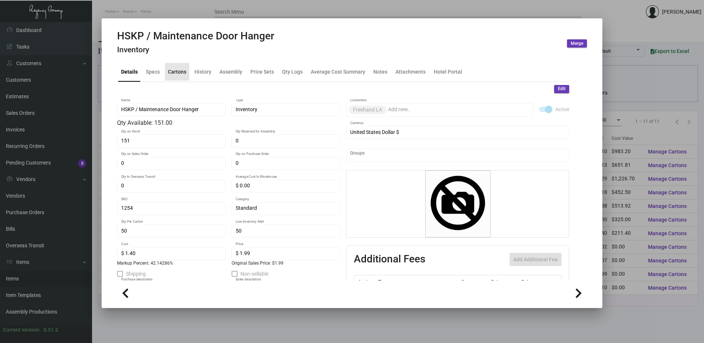
click at [180, 76] on div "Cartons" at bounding box center [177, 72] width 24 height 18
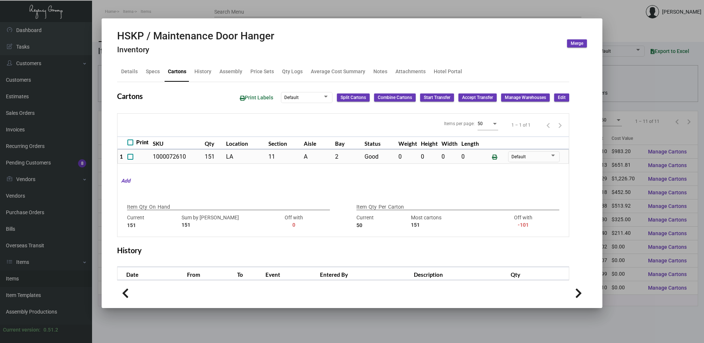
click at [187, 35] on h2 "HSKP / Maintenance Door Hanger" at bounding box center [195, 36] width 157 height 13
drag, startPoint x: 187, startPoint y: 35, endPoint x: 192, endPoint y: 36, distance: 5.4
click at [180, 39] on h2 "HSKP / Maintenance Door Hanger" at bounding box center [195, 36] width 157 height 13
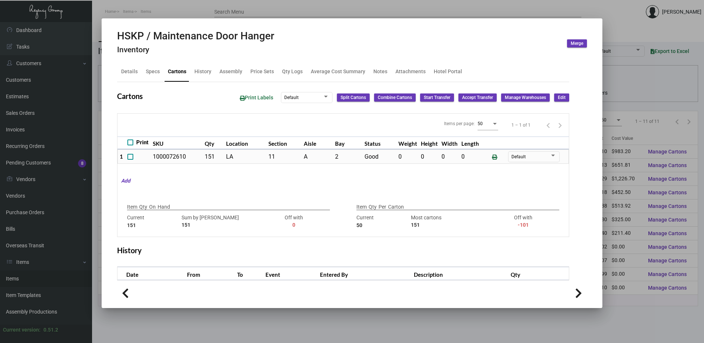
click at [193, 35] on h2 "HSKP / Maintenance Door Hanger" at bounding box center [195, 36] width 157 height 13
copy h2 "HSKP / Maintenance Door Hanger"
click at [202, 75] on div "History" at bounding box center [202, 72] width 17 height 8
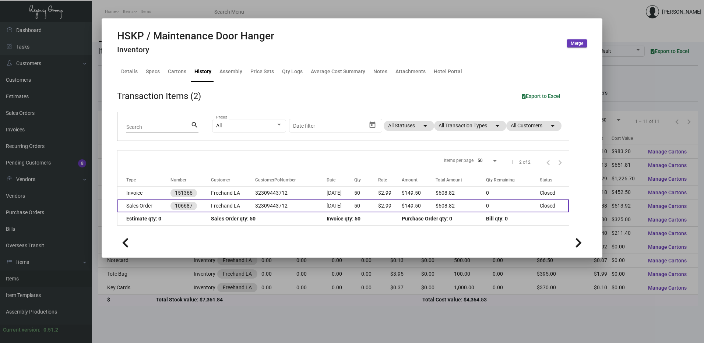
click at [128, 208] on td "Sales Order" at bounding box center [143, 205] width 53 height 13
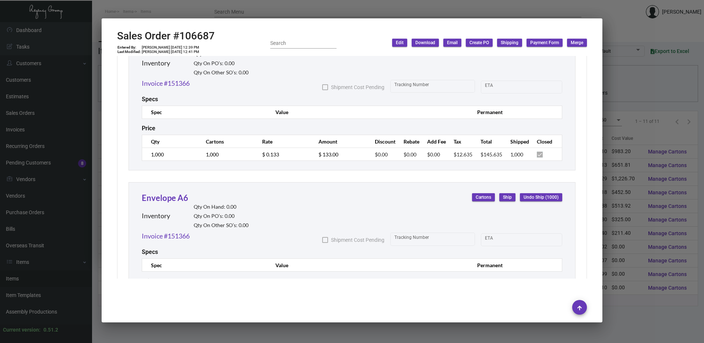
scroll to position [184, 0]
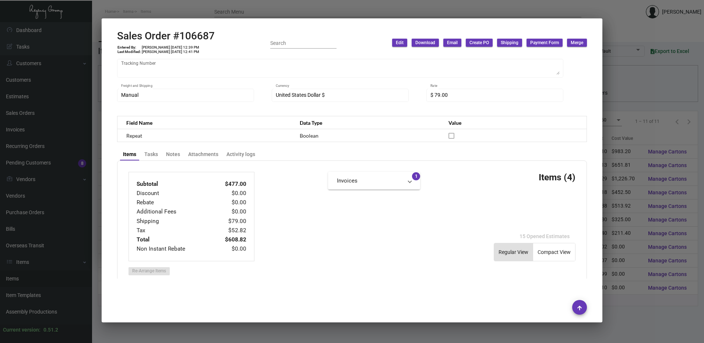
click at [298, 13] on div at bounding box center [352, 171] width 704 height 343
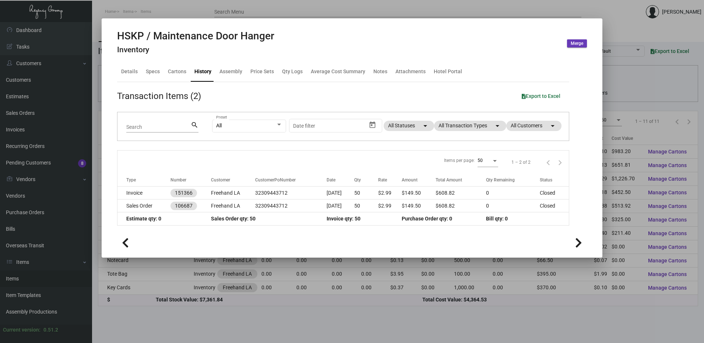
click at [355, 9] on div at bounding box center [352, 171] width 704 height 343
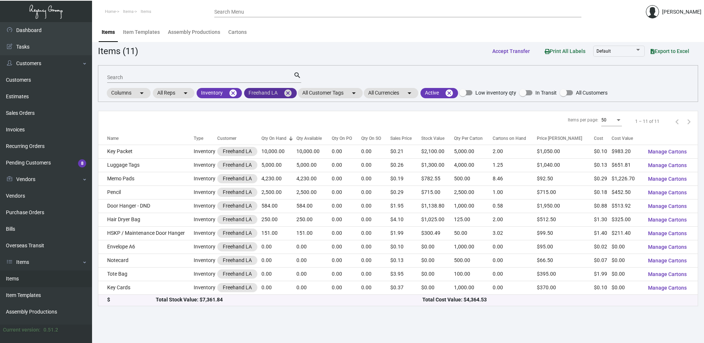
click at [288, 94] on mat-icon "cancel" at bounding box center [287, 93] width 9 height 9
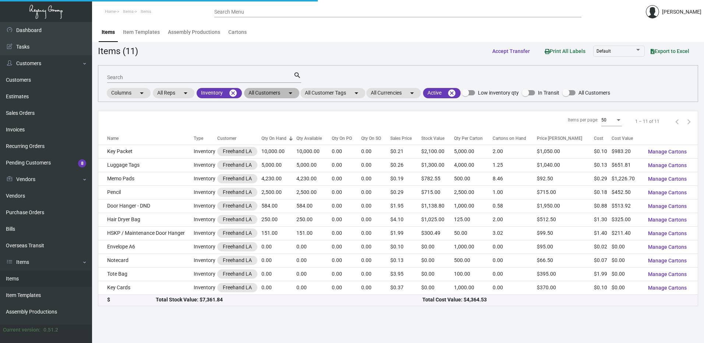
click at [270, 95] on mat-chip "All Customers arrow_drop_down" at bounding box center [271, 93] width 55 height 10
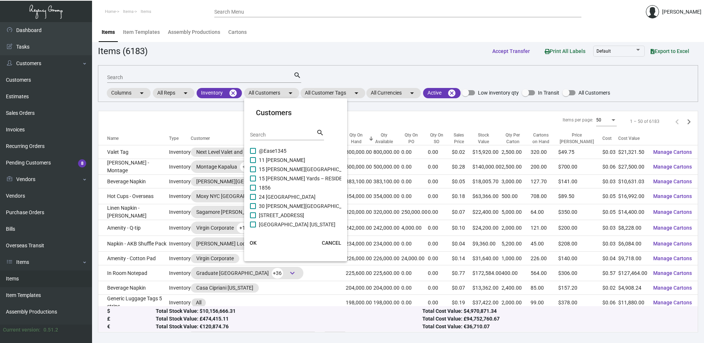
click at [273, 134] on input "Search" at bounding box center [283, 135] width 66 height 6
click at [255, 188] on span at bounding box center [253, 188] width 6 height 6
click at [253, 191] on input "Proper Austin" at bounding box center [252, 191] width 0 height 0
click at [253, 243] on span "OK" at bounding box center [252, 243] width 7 height 6
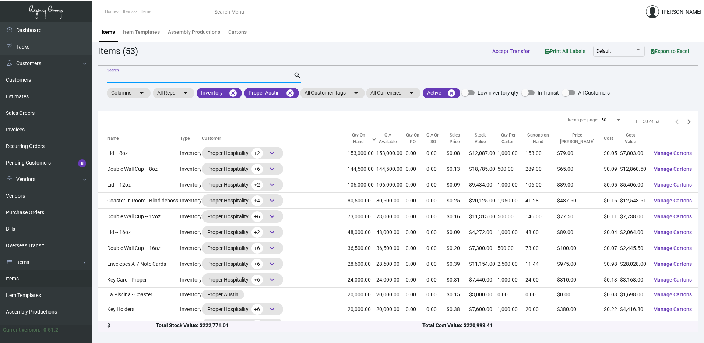
click at [133, 77] on input "Search" at bounding box center [200, 78] width 186 height 6
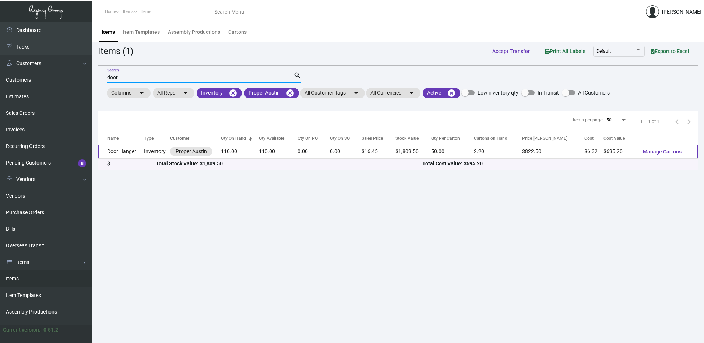
click at [150, 153] on td "Inventory" at bounding box center [157, 152] width 26 height 14
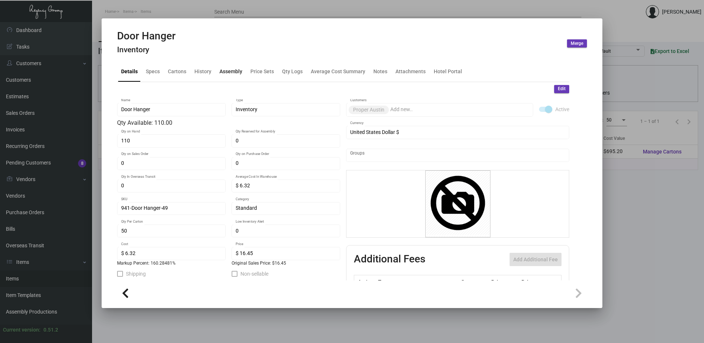
click at [237, 72] on div "Assembly" at bounding box center [230, 72] width 23 height 8
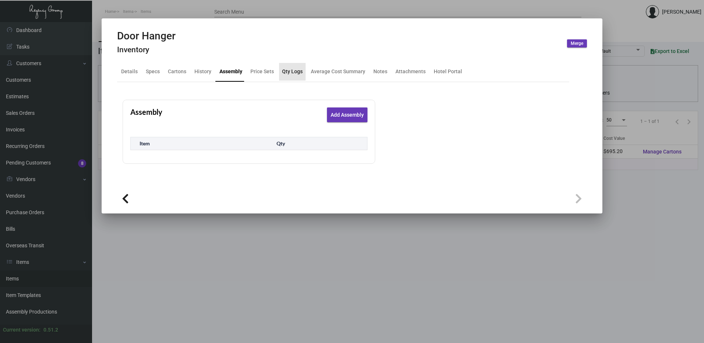
click at [287, 70] on div "Qty Logs" at bounding box center [292, 72] width 21 height 8
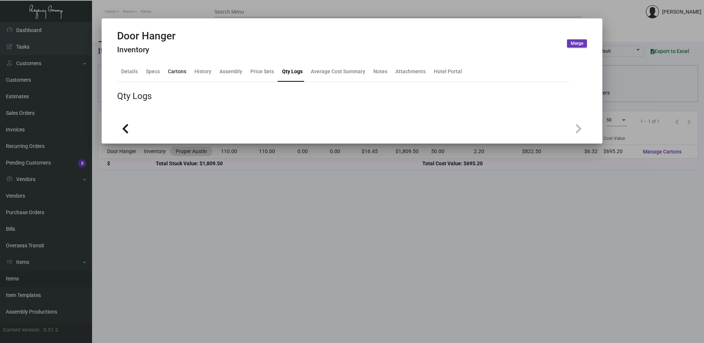
click at [181, 75] on div "Cartons" at bounding box center [177, 72] width 18 height 8
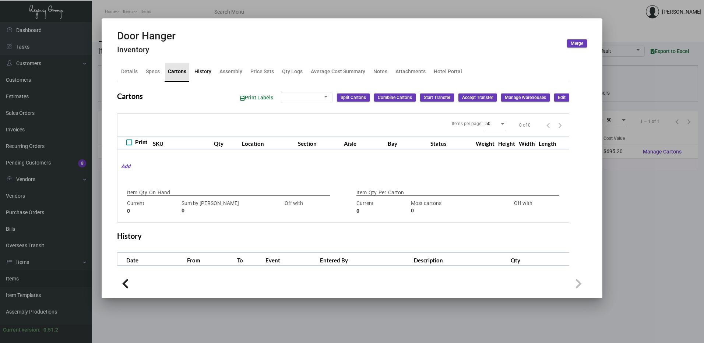
click at [194, 71] on div "History" at bounding box center [202, 72] width 17 height 8
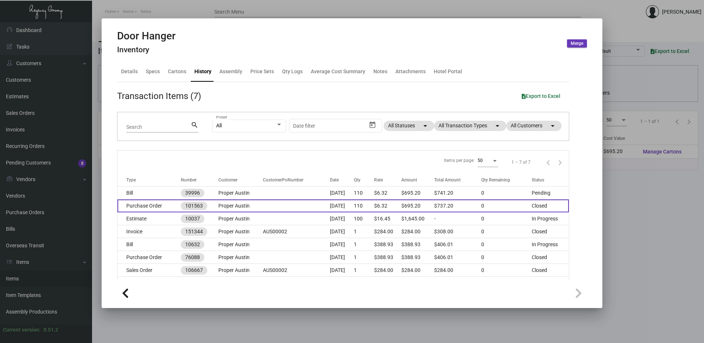
click at [153, 201] on td "Purchase Order" at bounding box center [148, 205] width 63 height 13
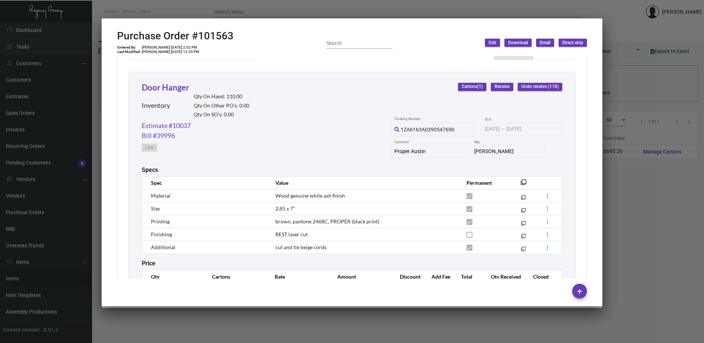
scroll to position [331, 0]
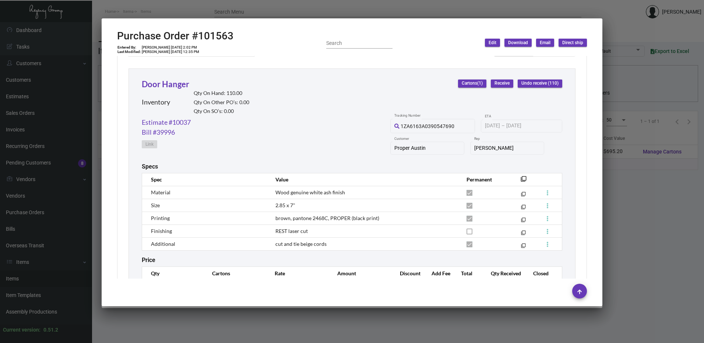
click at [190, 88] on div "Door Hanger Inventory Qty On Hand: 110.00 Qty On Other PO’s: 0.00 Qty On SO’s: …" at bounding box center [195, 97] width 107 height 39
click at [187, 85] on link "Door Hanger" at bounding box center [165, 84] width 47 height 10
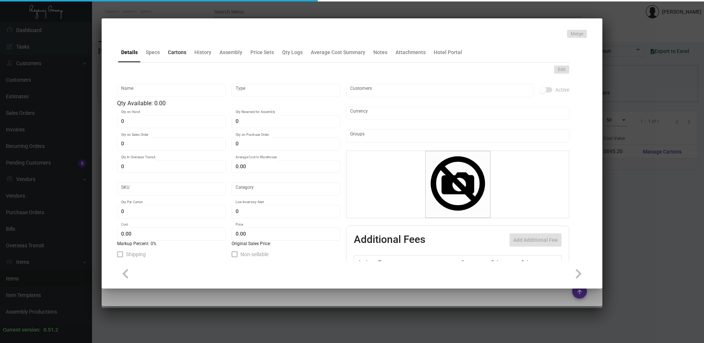
click at [184, 58] on div "Cartons" at bounding box center [177, 52] width 24 height 18
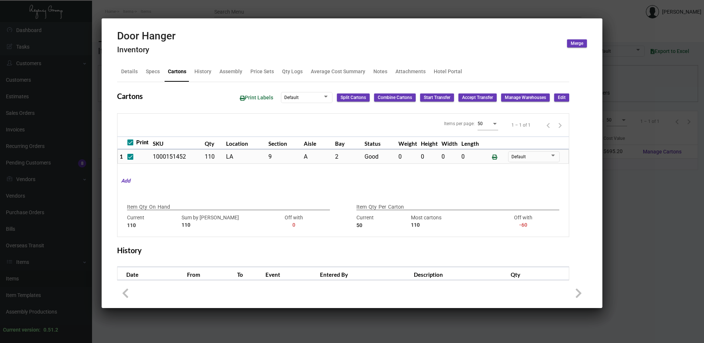
click at [265, 46] on div "Door Hanger Inventory Merge" at bounding box center [351, 44] width 469 height 28
click at [203, 72] on div "History" at bounding box center [202, 72] width 17 height 8
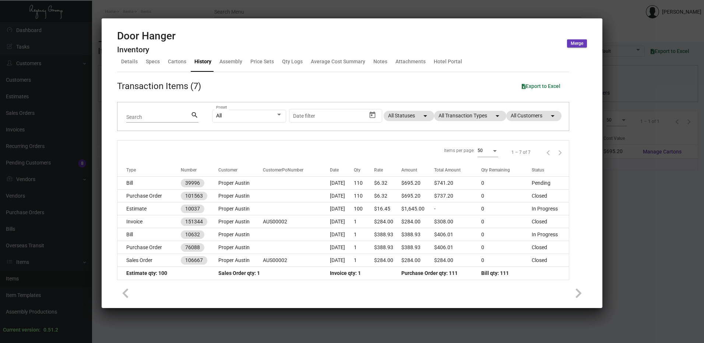
scroll to position [14, 0]
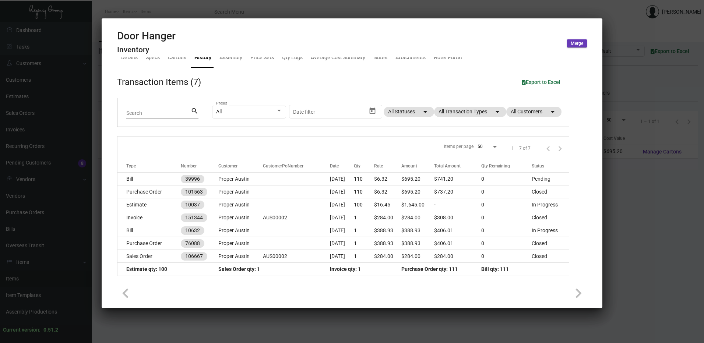
click at [316, 6] on div at bounding box center [352, 171] width 704 height 343
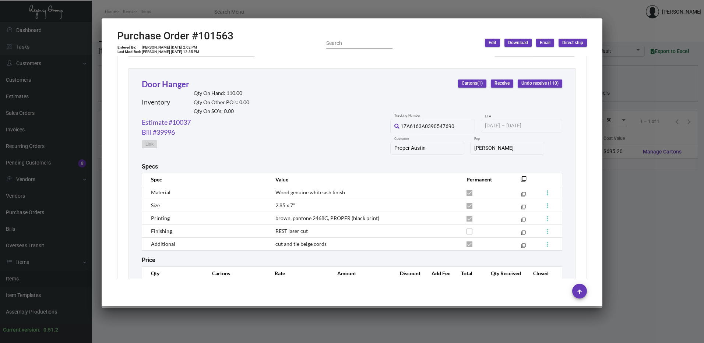
click at [316, 6] on div at bounding box center [352, 171] width 704 height 343
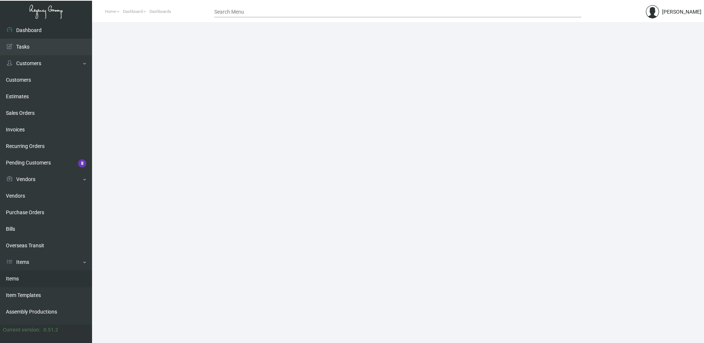
click at [43, 278] on link "Items" at bounding box center [46, 278] width 92 height 17
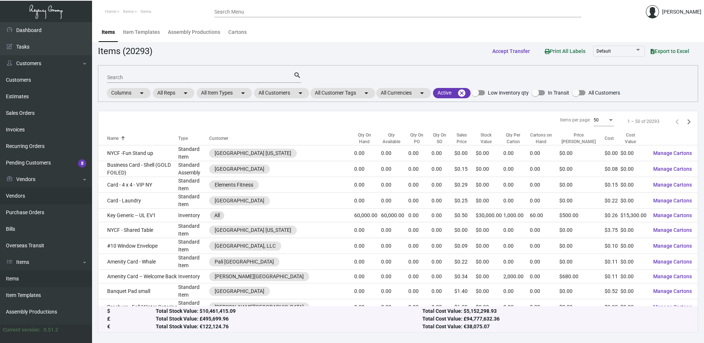
click at [31, 194] on link "Vendors" at bounding box center [46, 196] width 92 height 17
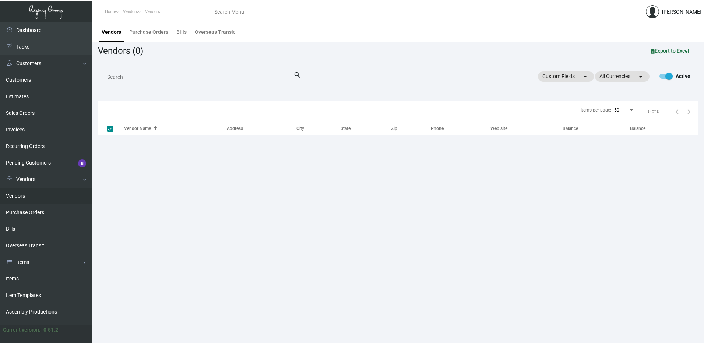
checkbox input "false"
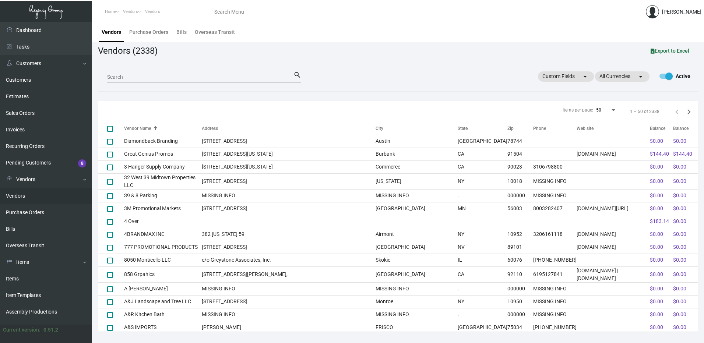
click at [132, 81] on div "Search" at bounding box center [200, 76] width 186 height 11
click at [132, 79] on input "Search" at bounding box center [200, 77] width 186 height 6
type input "poly pak"
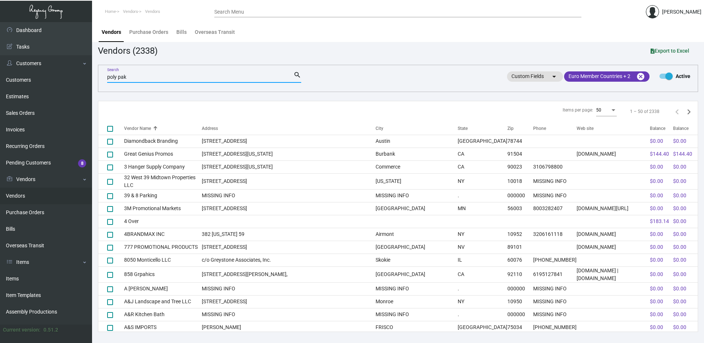
checkbox input "true"
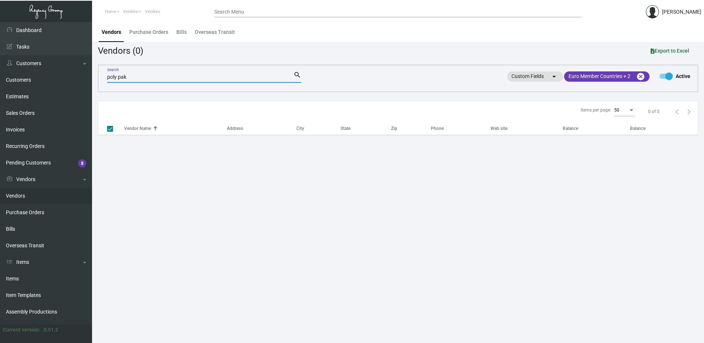
click at [125, 77] on input "poly pak" at bounding box center [200, 77] width 186 height 6
type input "poly"
checkbox input "false"
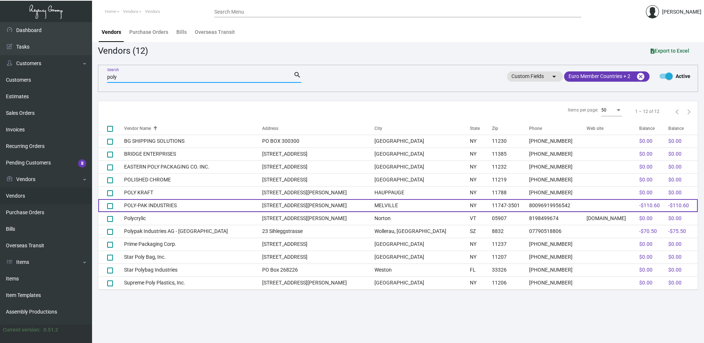
type input "poly"
click at [153, 204] on td "POLY-PAK INDUSTRIES" at bounding box center [193, 205] width 138 height 13
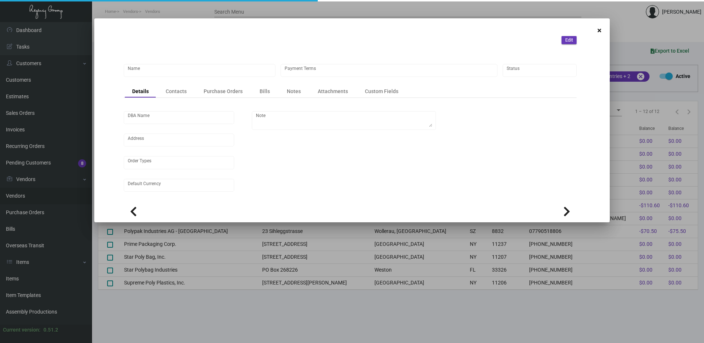
type input "POLY-PAK INDUSTRIES"
type input "Net 30"
type input "United States Dollar $"
type textarea "Pack 600/CTN."
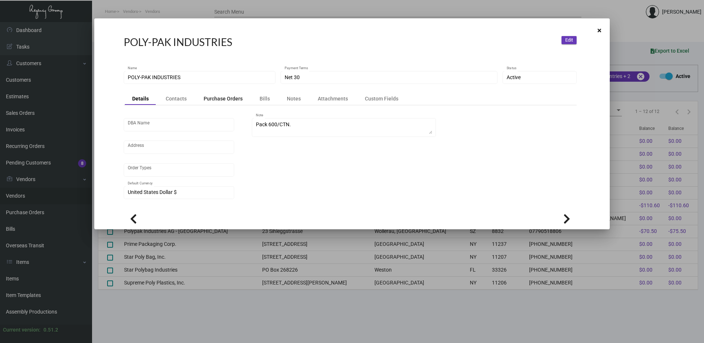
click at [217, 101] on div "Purchase Orders" at bounding box center [222, 98] width 39 height 7
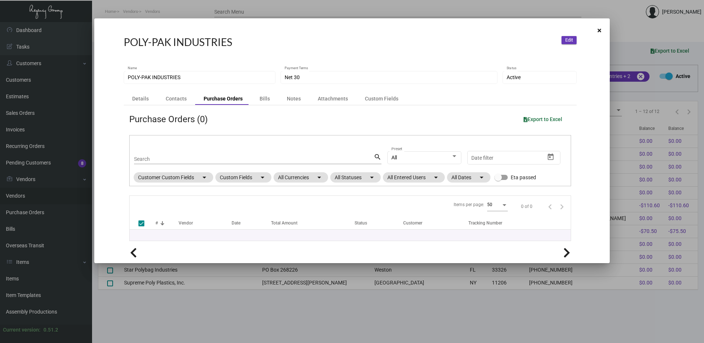
checkbox input "false"
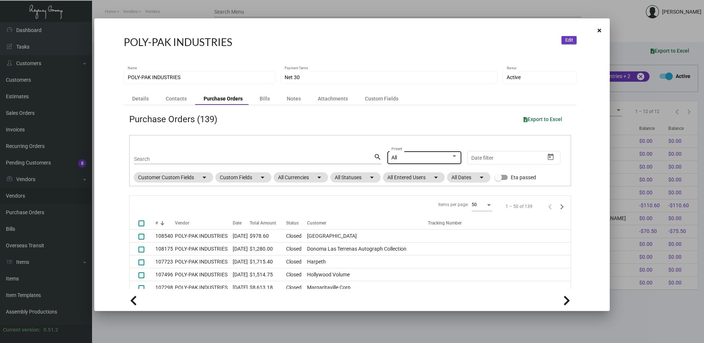
click at [449, 159] on div "All" at bounding box center [424, 158] width 66 height 6
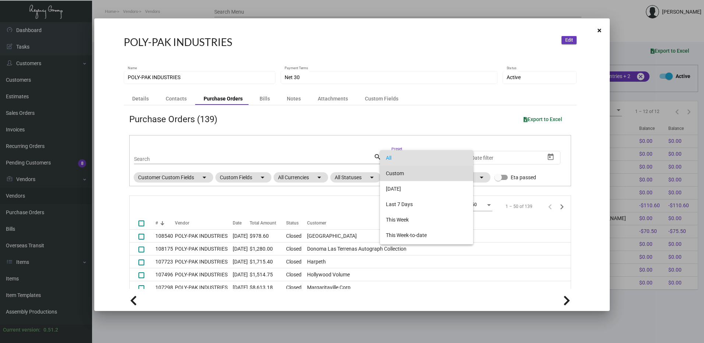
click at [418, 176] on span "Custom" at bounding box center [426, 173] width 81 height 15
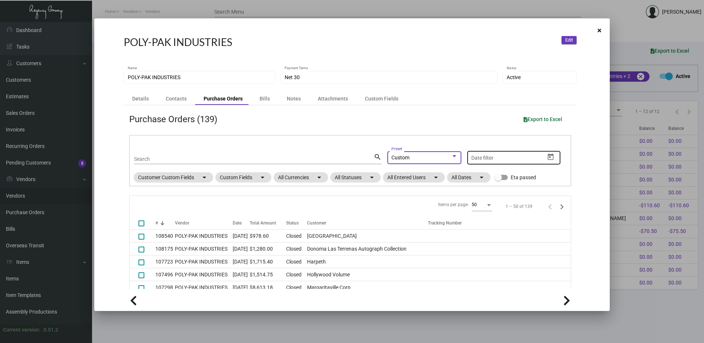
click at [547, 157] on icon "Open calendar" at bounding box center [550, 156] width 6 height 7
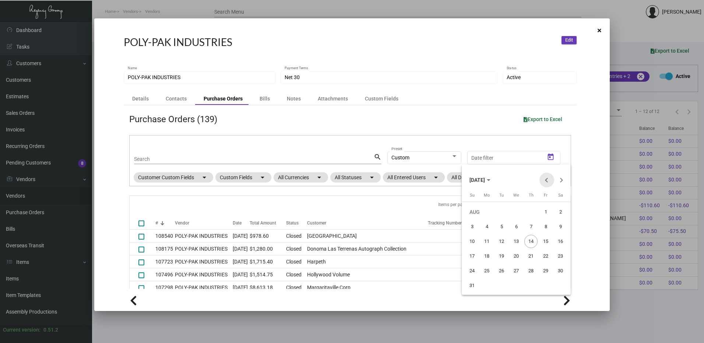
click at [546, 178] on button "Previous month" at bounding box center [546, 180] width 15 height 15
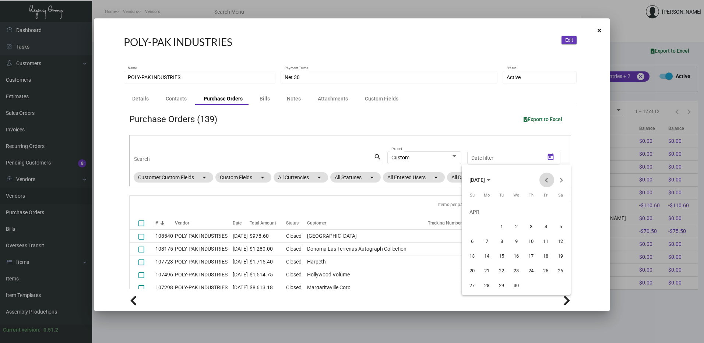
click at [546, 178] on button "Previous month" at bounding box center [546, 180] width 15 height 15
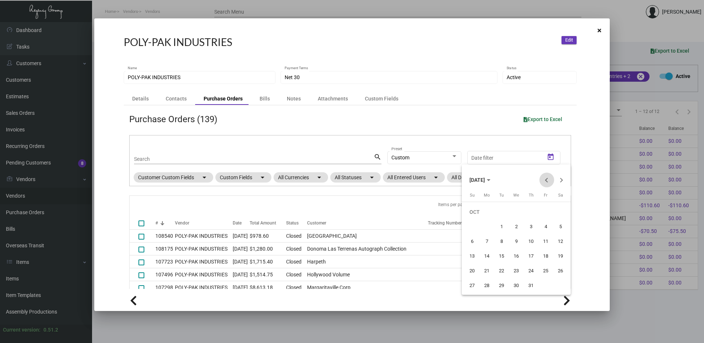
click at [546, 178] on button "Previous month" at bounding box center [546, 180] width 15 height 15
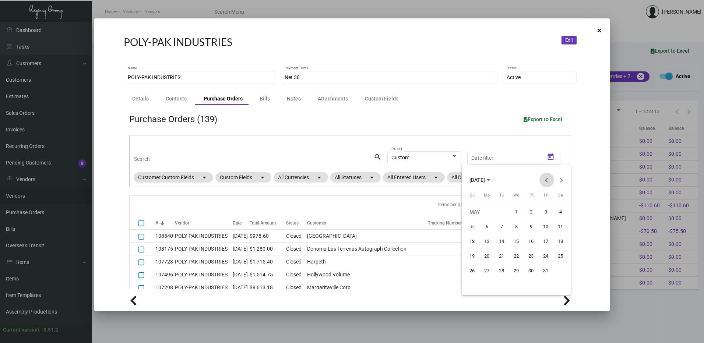
click at [546, 178] on button "Previous month" at bounding box center [546, 180] width 15 height 15
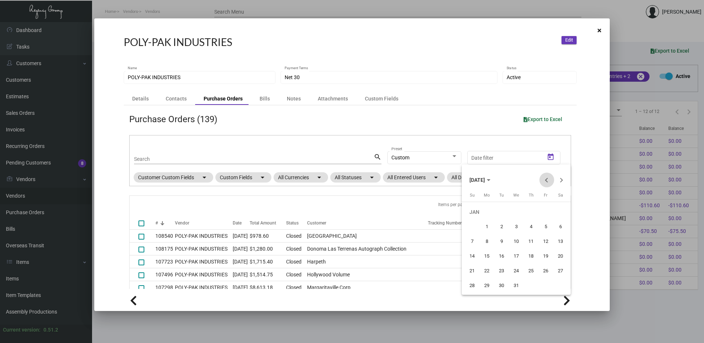
click at [546, 178] on button "Previous month" at bounding box center [546, 180] width 15 height 15
click at [544, 177] on button "Previous month" at bounding box center [546, 180] width 15 height 15
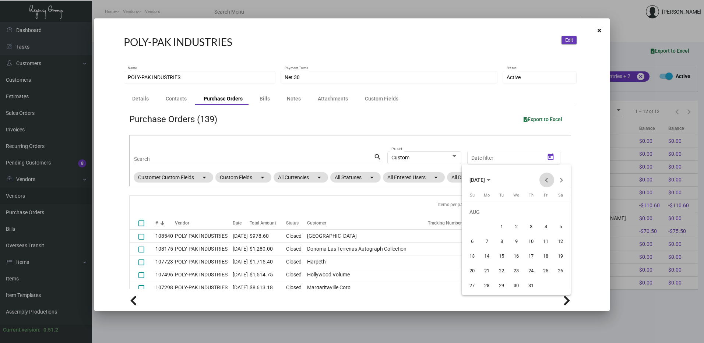
click at [544, 177] on button "Previous month" at bounding box center [546, 180] width 15 height 15
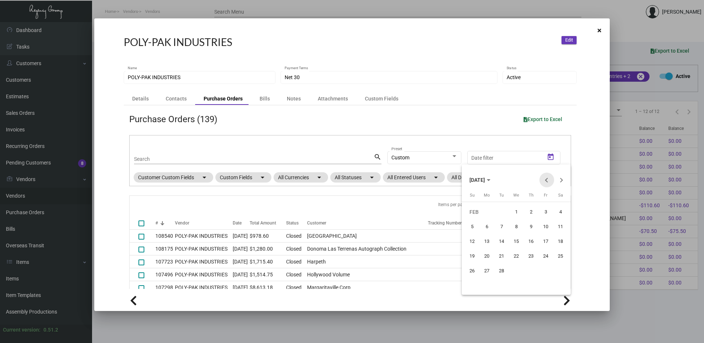
click at [544, 177] on button "Previous month" at bounding box center [546, 180] width 15 height 15
click at [471, 225] on div "1" at bounding box center [471, 226] width 13 height 13
type input "[DATE]"
click at [560, 178] on button "Next month" at bounding box center [561, 180] width 15 height 15
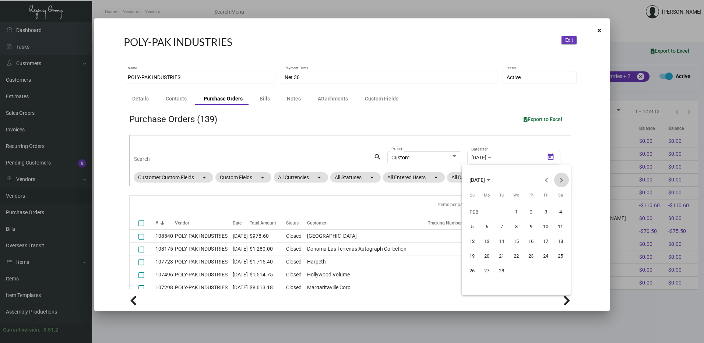
click at [560, 178] on button "Next month" at bounding box center [561, 180] width 15 height 15
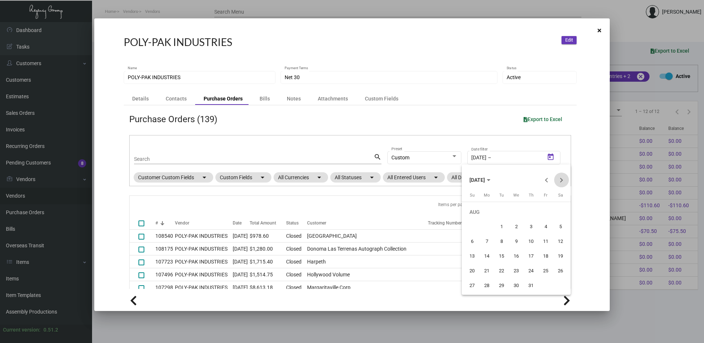
click at [560, 178] on button "Next month" at bounding box center [561, 180] width 15 height 15
click at [476, 285] on div "31" at bounding box center [471, 285] width 13 height 13
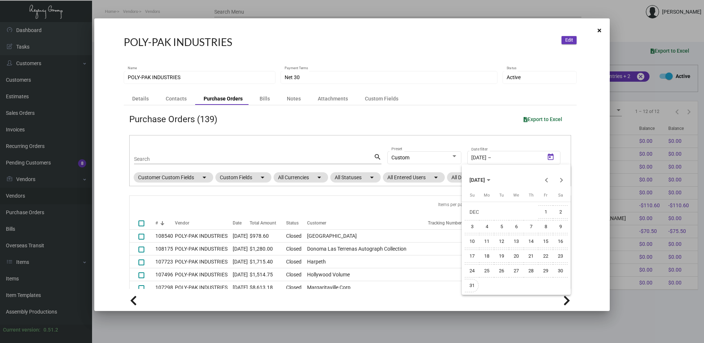
type input "[DATE]"
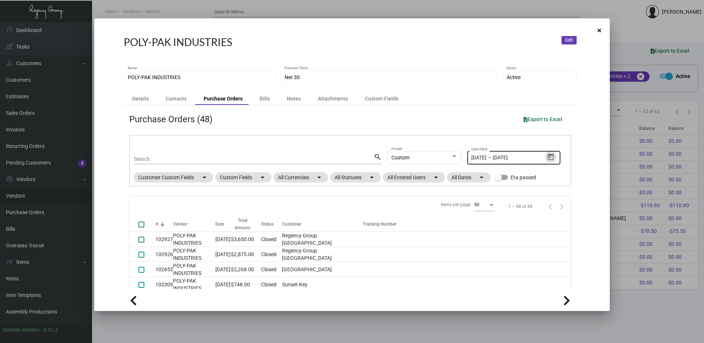
click at [546, 158] on icon "Open calendar" at bounding box center [550, 157] width 8 height 8
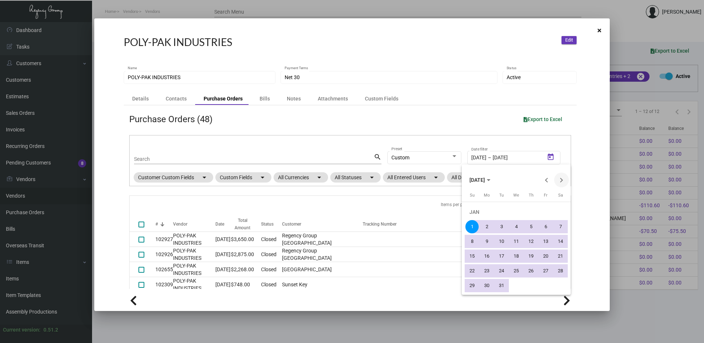
click at [560, 180] on button "Next month" at bounding box center [561, 180] width 15 height 15
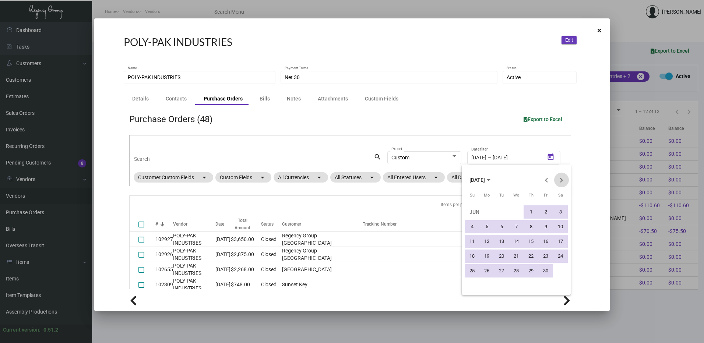
click at [560, 180] on button "Next month" at bounding box center [561, 180] width 15 height 15
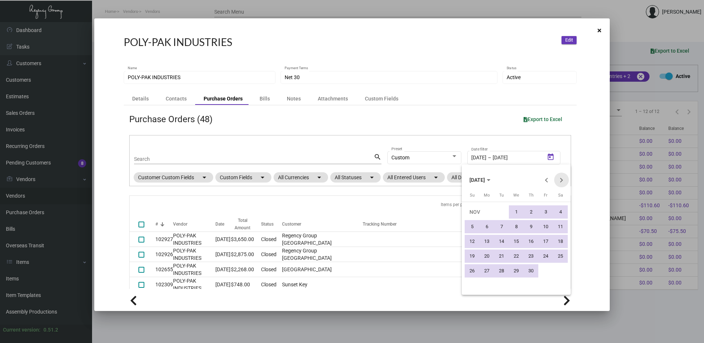
click at [560, 180] on button "Next month" at bounding box center [561, 180] width 15 height 15
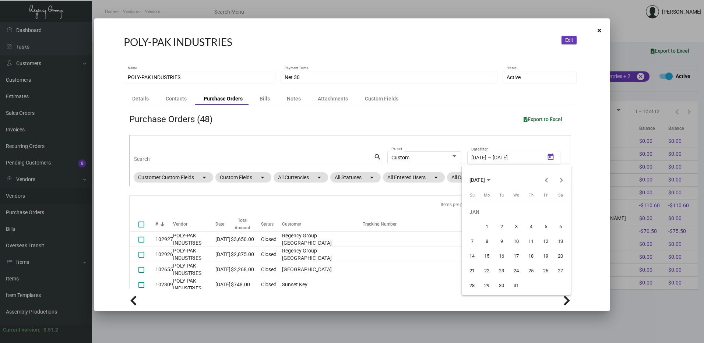
click at [481, 224] on div "1" at bounding box center [486, 226] width 13 height 13
type input "[DATE]"
click at [564, 180] on button "Next month" at bounding box center [561, 180] width 15 height 15
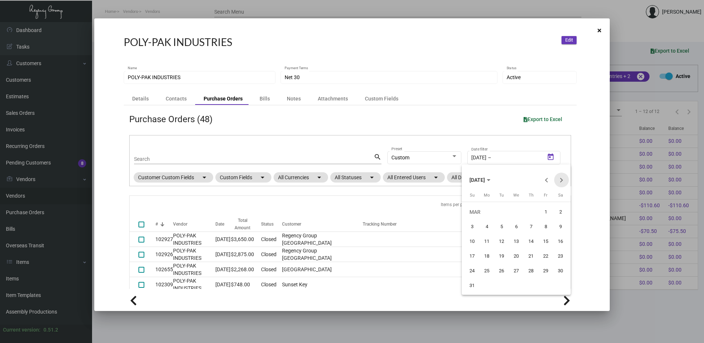
click at [564, 180] on button "Next month" at bounding box center [561, 180] width 15 height 15
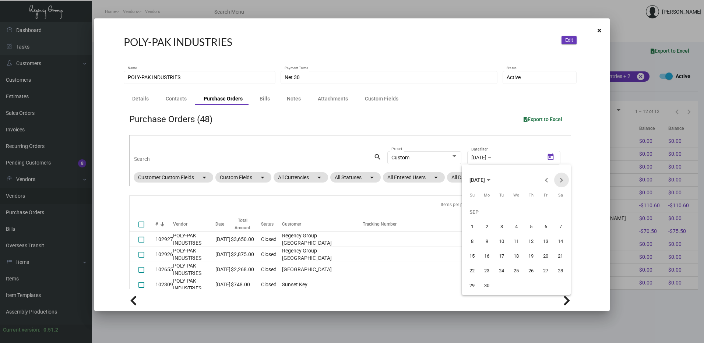
click at [564, 180] on button "Next month" at bounding box center [561, 180] width 15 height 15
click at [504, 283] on div "31" at bounding box center [501, 285] width 13 height 13
type input "[DATE]"
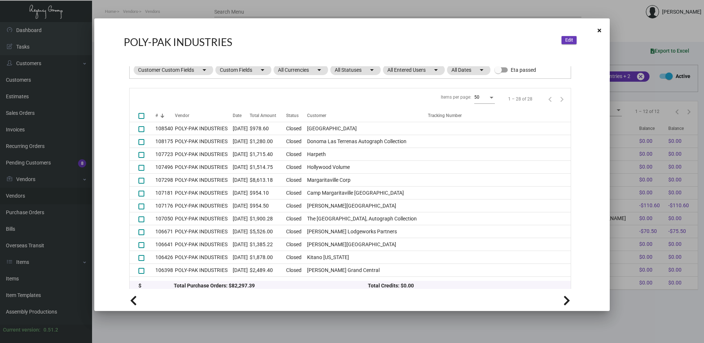
scroll to position [111, 0]
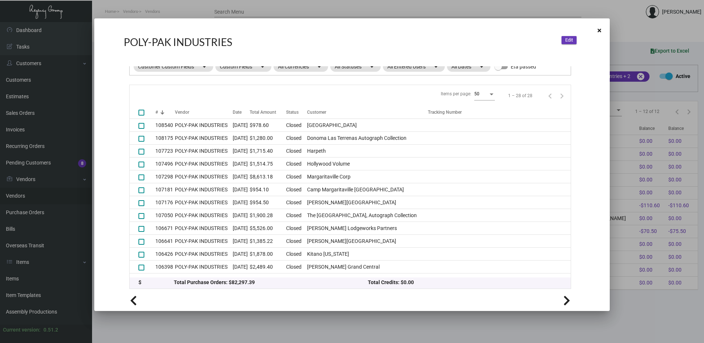
click at [309, 6] on div at bounding box center [352, 171] width 704 height 343
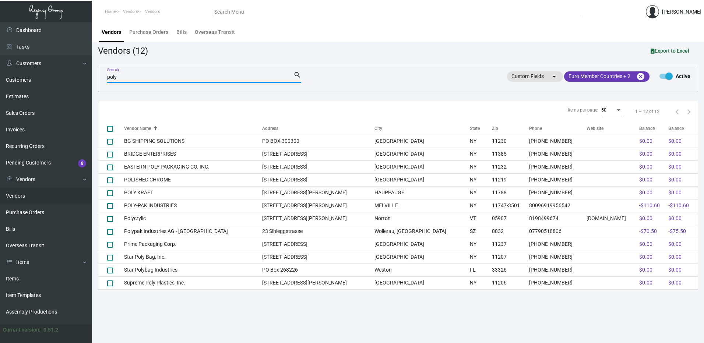
click at [109, 77] on input "poly" at bounding box center [200, 77] width 186 height 6
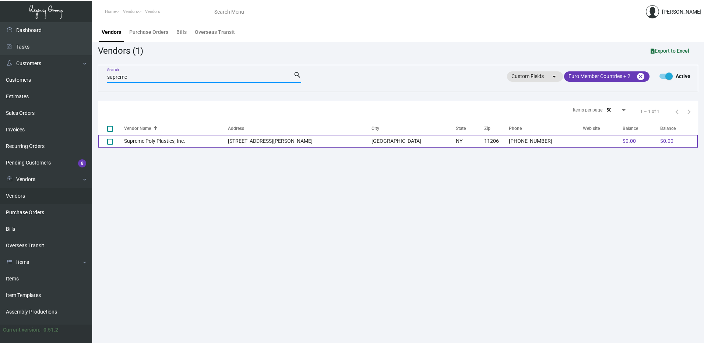
type input "supreme"
click at [162, 140] on td "Supreme Poly Plastics, Inc." at bounding box center [176, 141] width 104 height 13
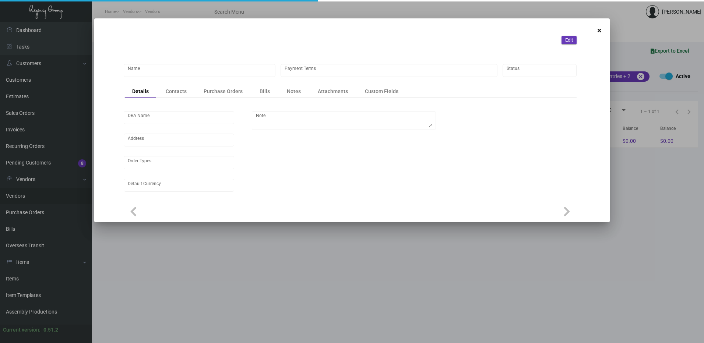
type input "Supreme Poly Plastics, Inc."
type input "Net 30"
type input "United States Dollar $"
type textarea "The vendor does not ship out. Regency coordinates pickups."
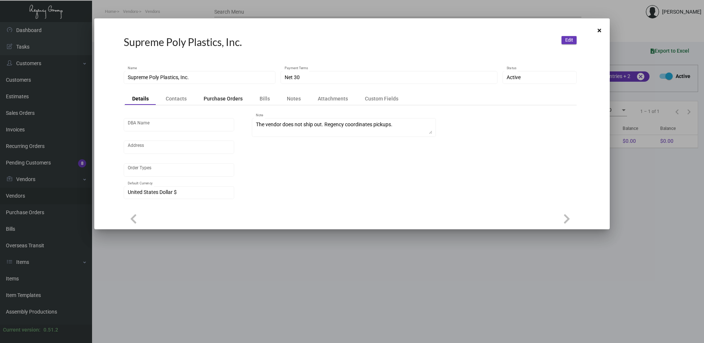
click at [215, 99] on div "Purchase Orders" at bounding box center [222, 98] width 39 height 7
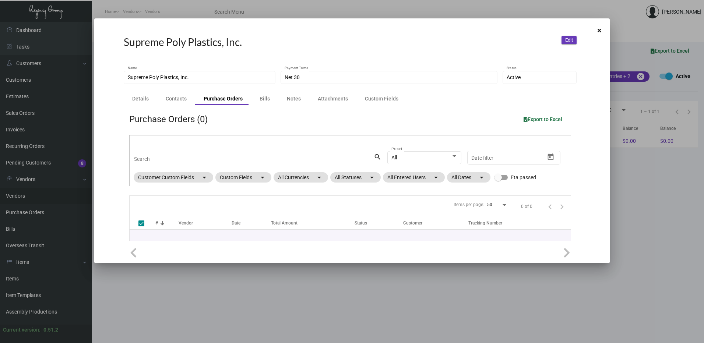
checkbox input "false"
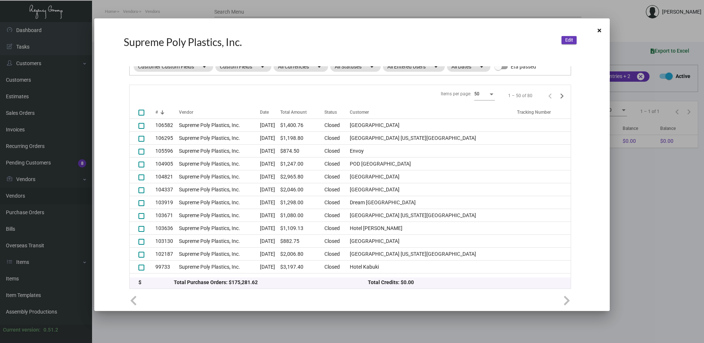
scroll to position [0, 0]
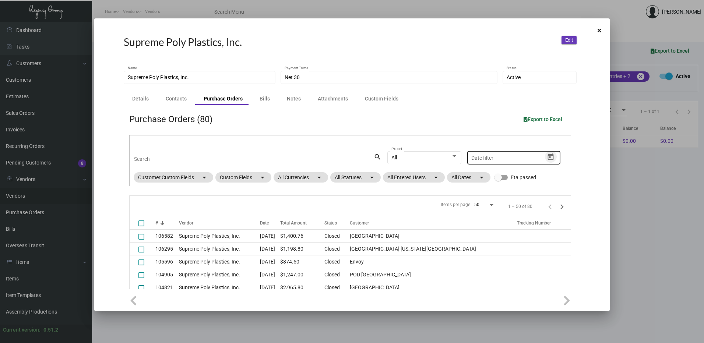
click at [546, 156] on icon "Open calendar" at bounding box center [550, 157] width 8 height 8
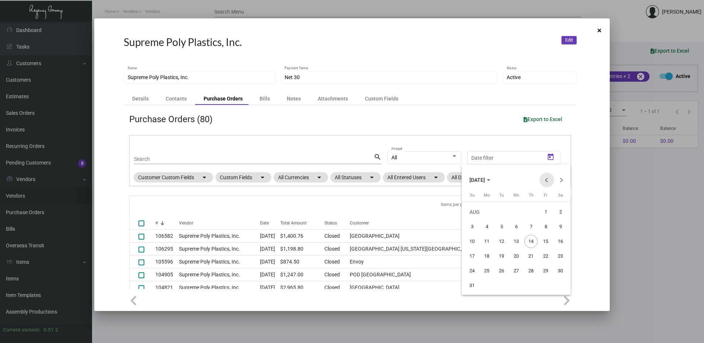
click at [545, 180] on button "Previous month" at bounding box center [546, 180] width 15 height 15
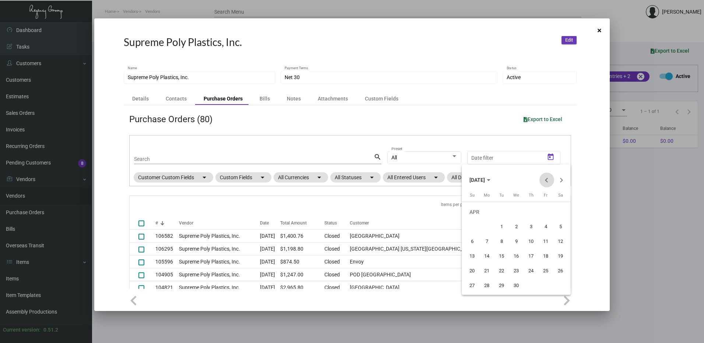
click at [545, 180] on button "Previous month" at bounding box center [546, 180] width 15 height 15
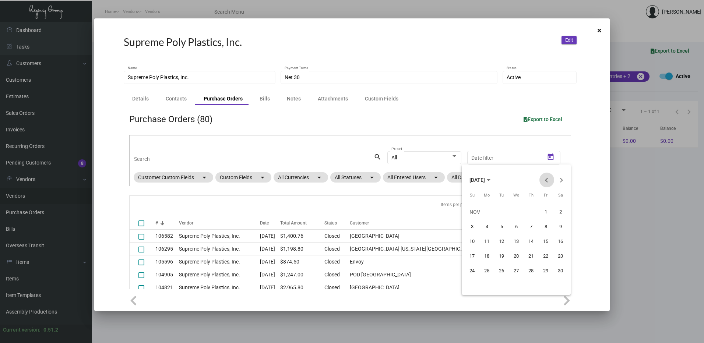
click at [545, 180] on button "Previous month" at bounding box center [546, 180] width 15 height 15
click at [545, 179] on button "Previous month" at bounding box center [546, 180] width 15 height 15
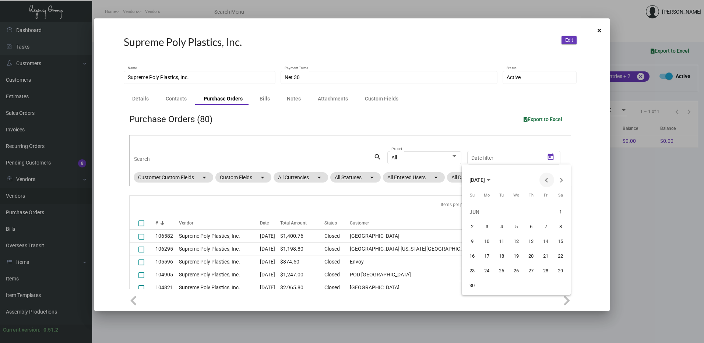
click at [545, 179] on button "Previous month" at bounding box center [546, 180] width 15 height 15
click at [489, 225] on div "1" at bounding box center [486, 226] width 13 height 13
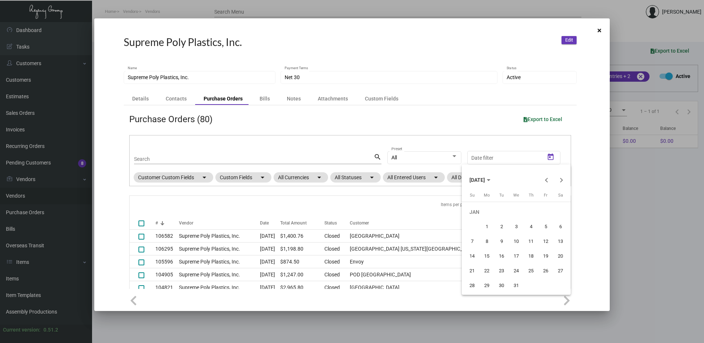
type input "[DATE]"
click at [558, 182] on button "Next month" at bounding box center [561, 180] width 15 height 15
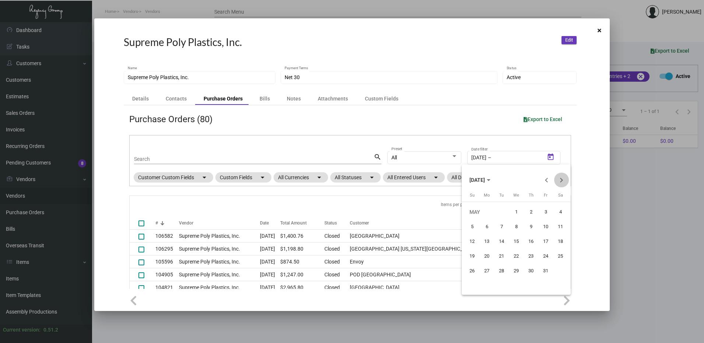
click at [558, 182] on button "Next month" at bounding box center [561, 180] width 15 height 15
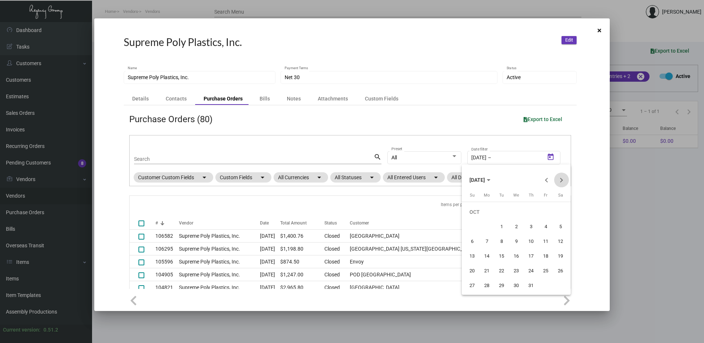
click at [558, 182] on button "Next month" at bounding box center [561, 180] width 15 height 15
click at [504, 282] on div "31" at bounding box center [501, 285] width 13 height 13
type input "[DATE]"
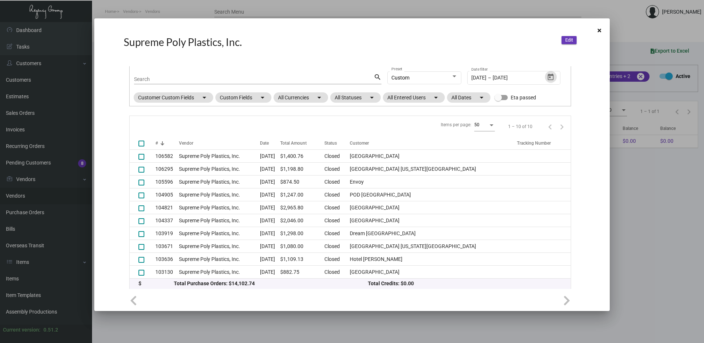
scroll to position [81, 0]
